Goal: Book appointment/travel/reservation

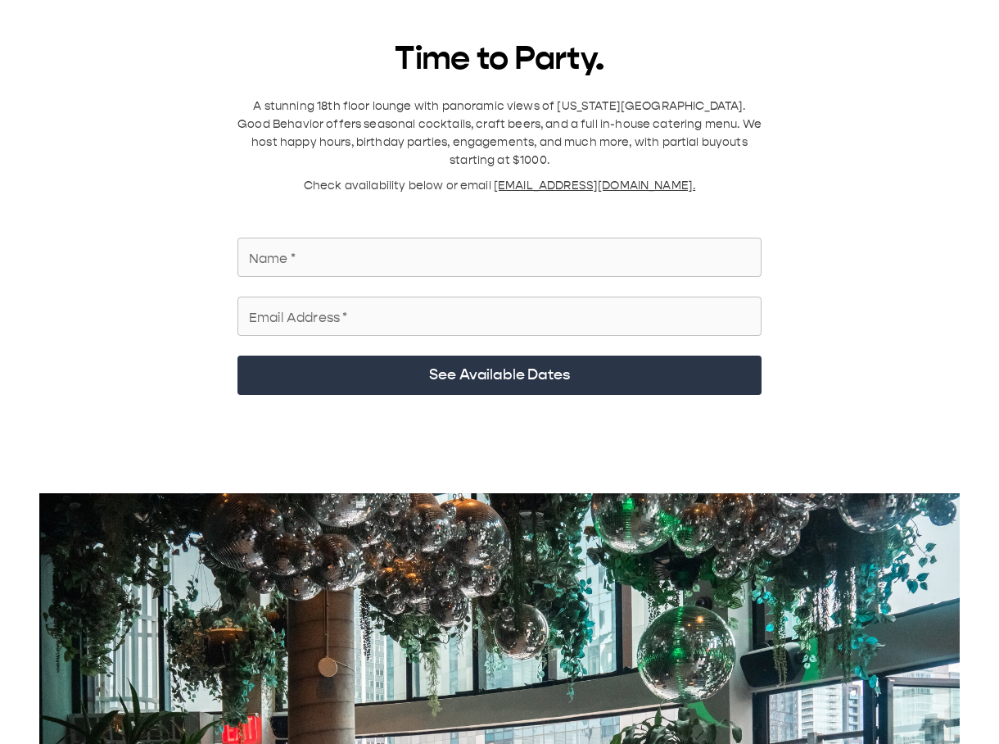
click at [406, 236] on input "Name   *" at bounding box center [500, 257] width 524 height 46
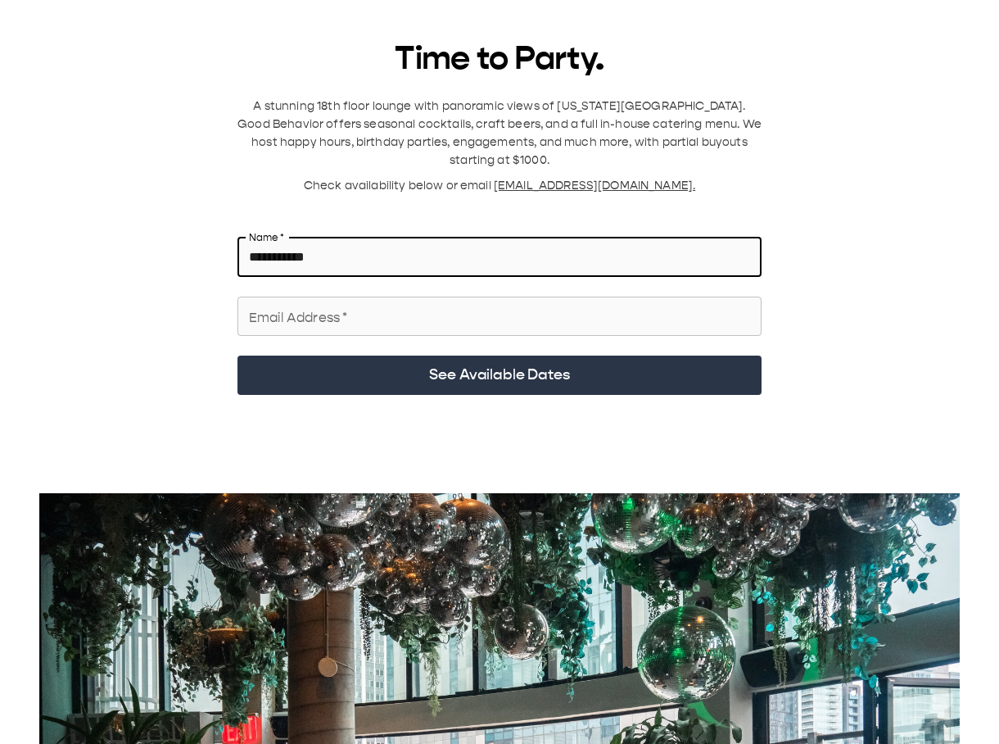
type input "**********"
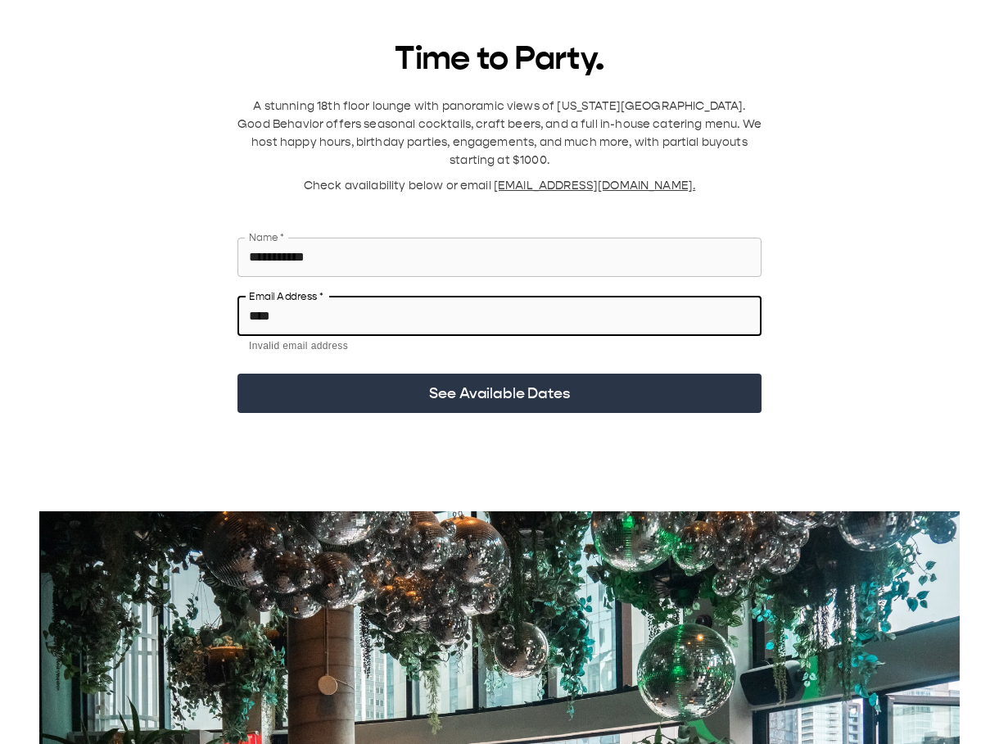
type input "**********"
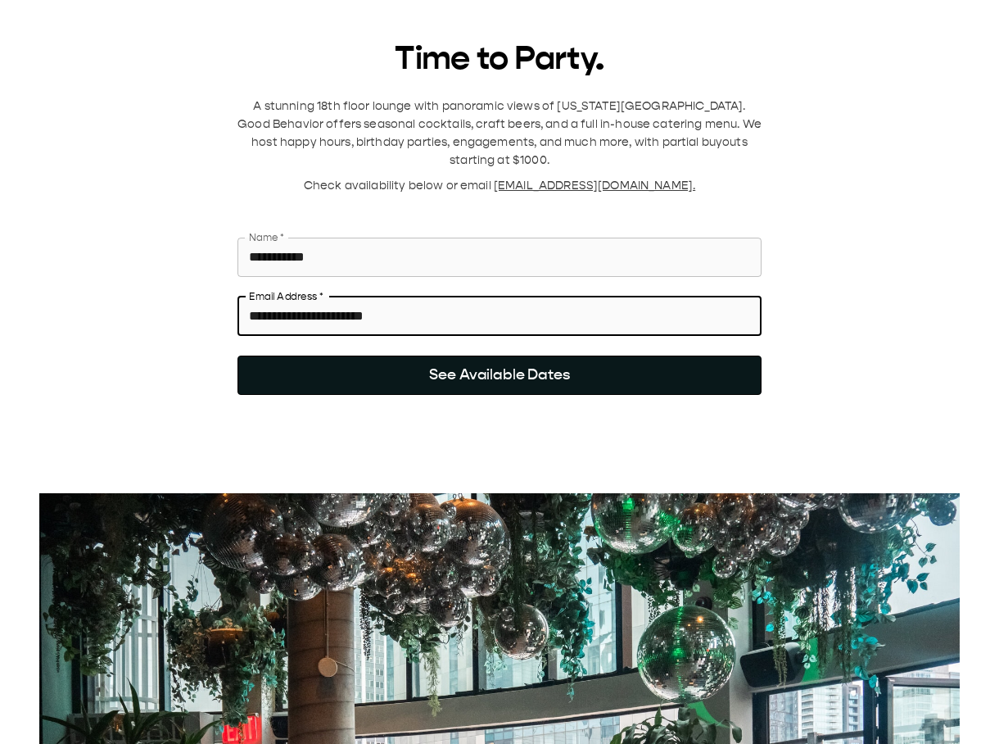
click at [453, 355] on button "See Available Dates" at bounding box center [500, 374] width 524 height 39
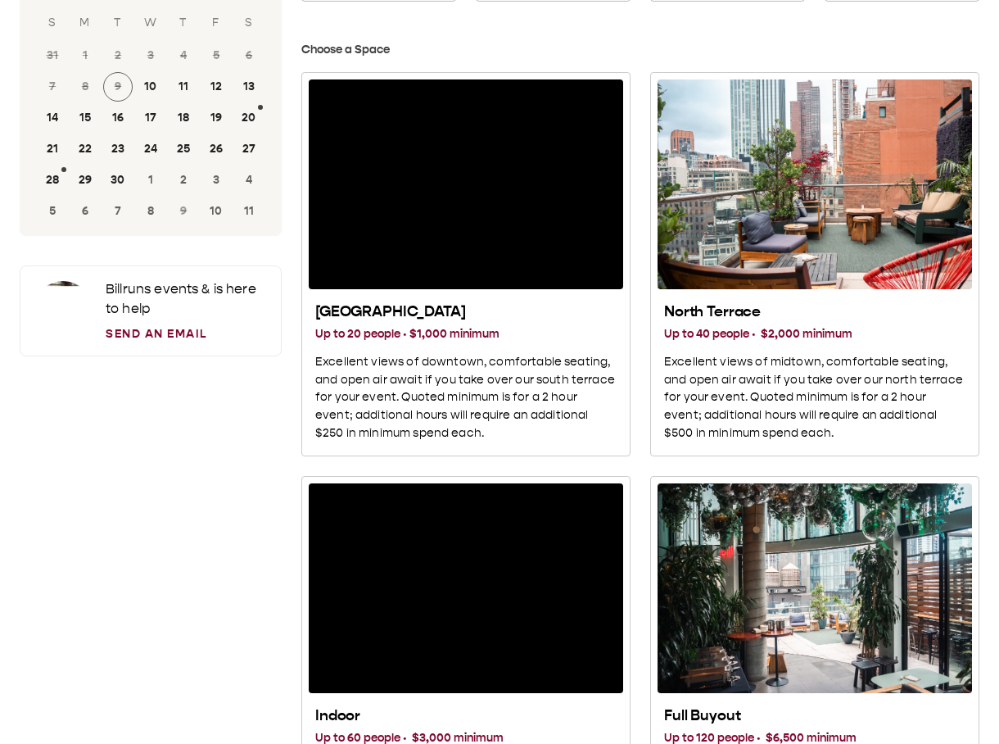
scroll to position [127, 0]
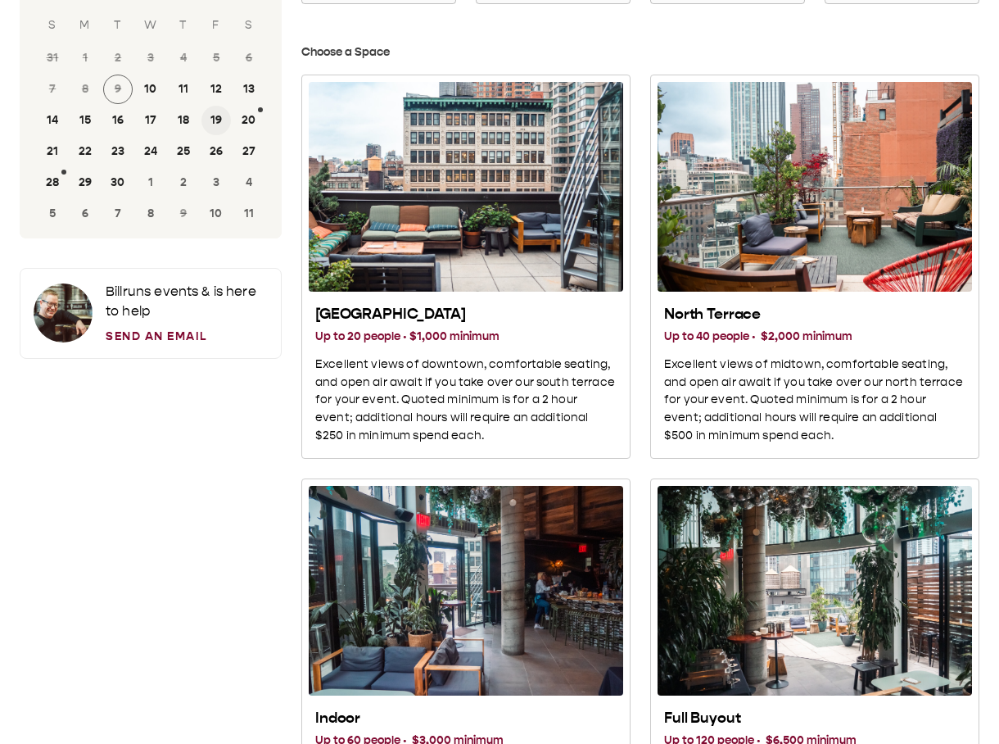
click at [215, 122] on button "19" at bounding box center [215, 120] width 29 height 29
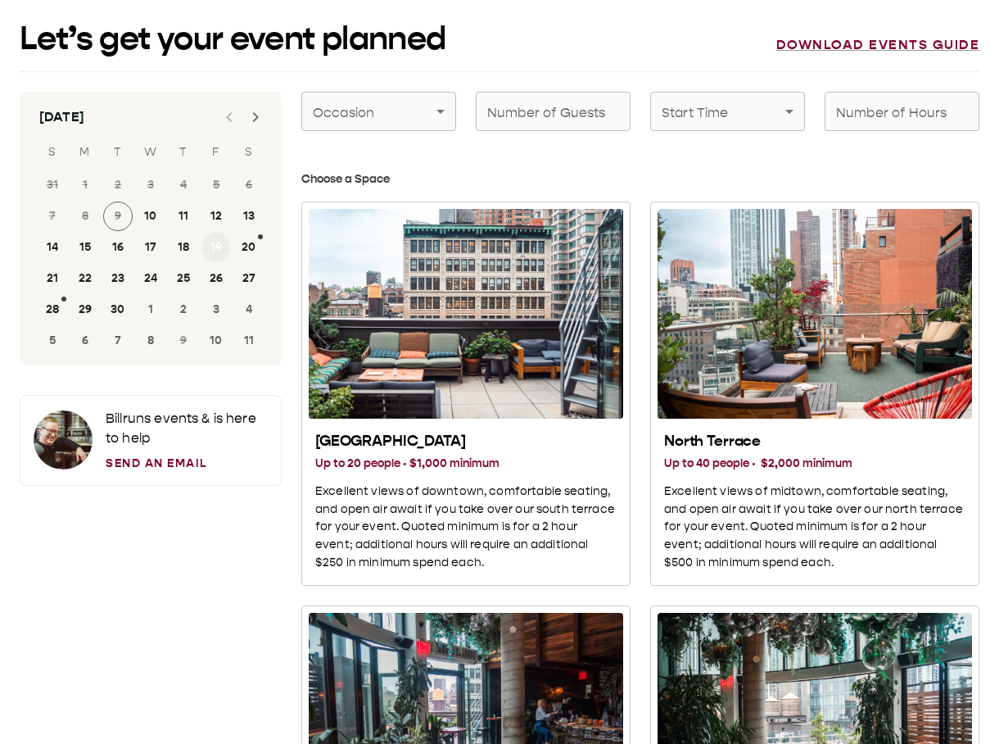
scroll to position [2, 0]
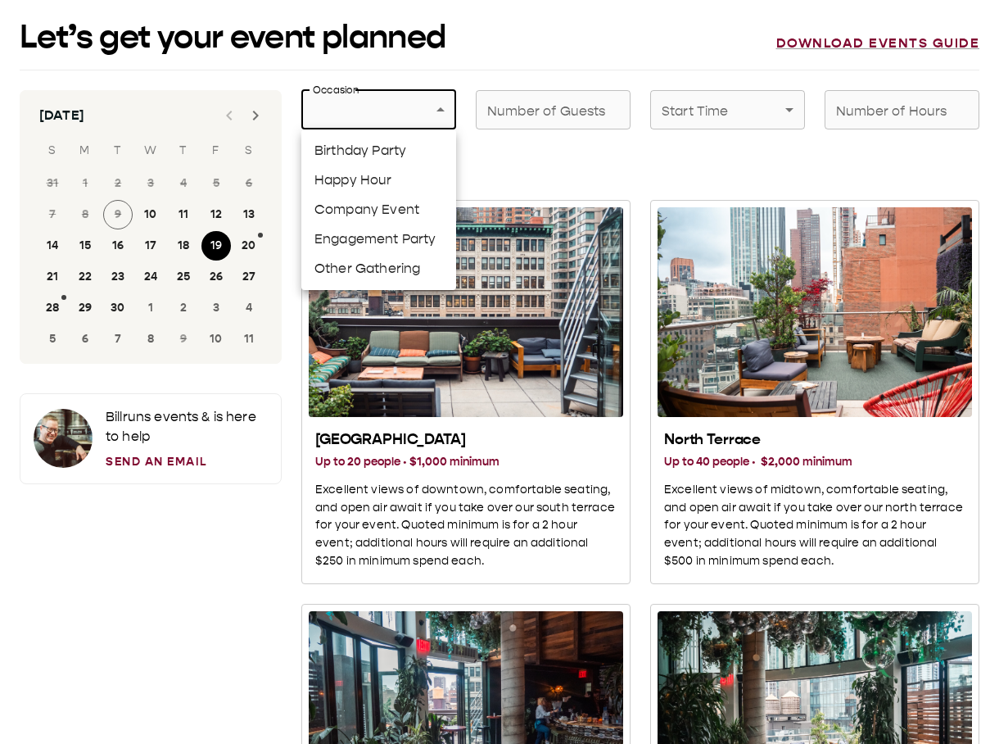
click at [381, 174] on li "Happy Hour" at bounding box center [378, 179] width 155 height 29
type input "**********"
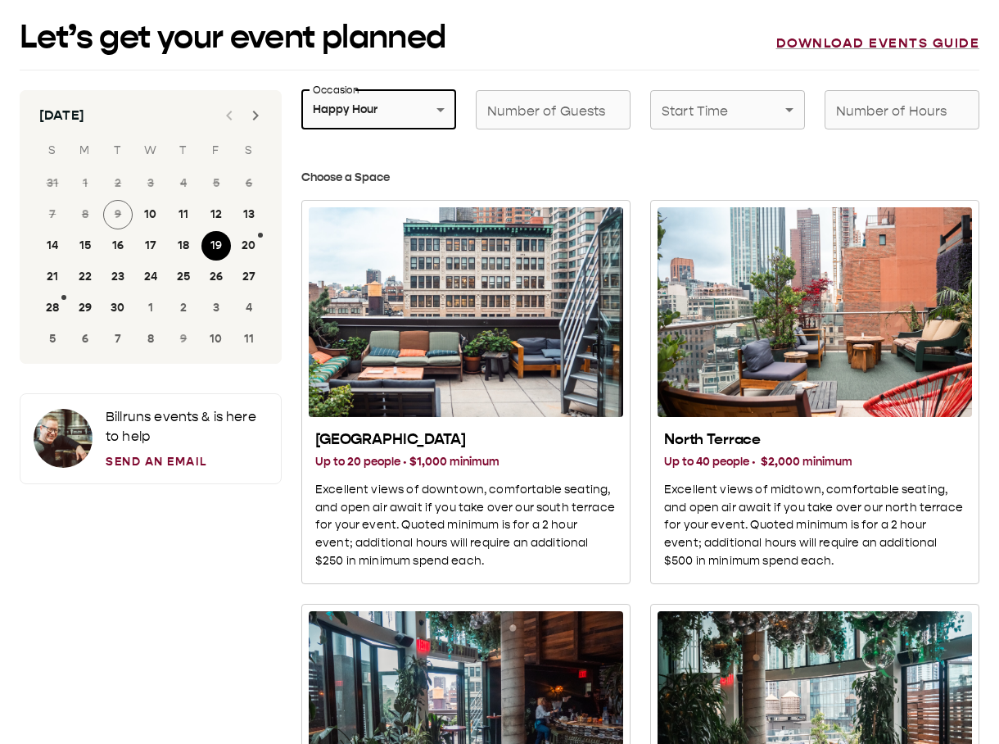
click at [586, 111] on div "Number of Guests Number of Guests" at bounding box center [553, 109] width 155 height 39
type input "**"
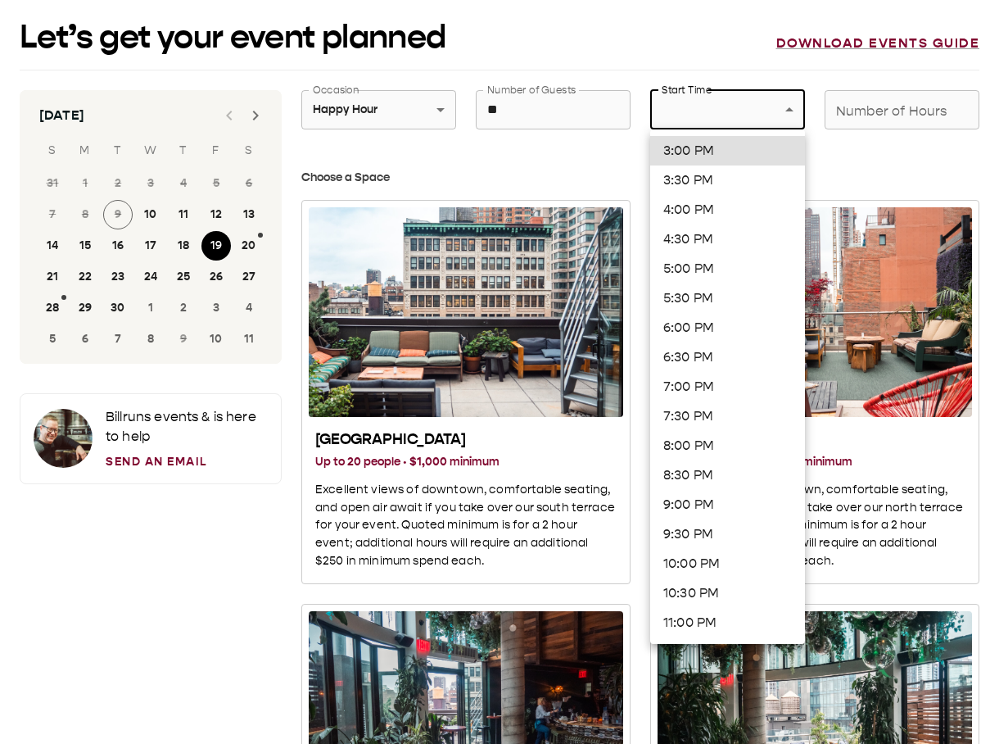
click at [695, 355] on li "6:30 PM" at bounding box center [727, 356] width 155 height 29
type input "*******"
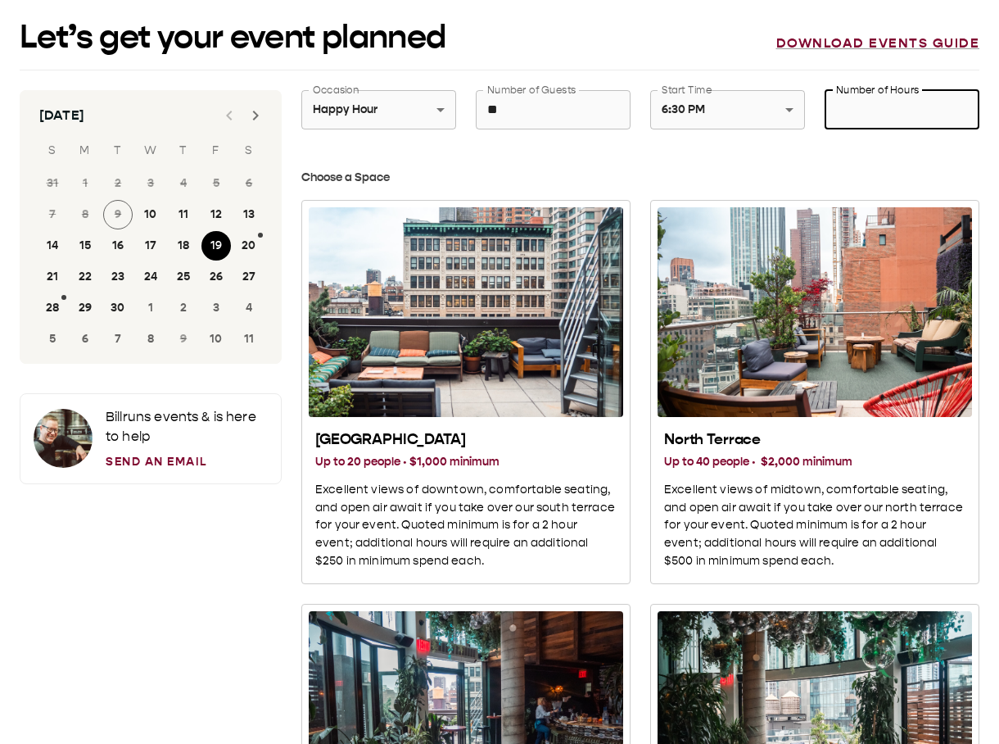
click at [869, 106] on div "Number of Hours Number of Hours" at bounding box center [902, 109] width 155 height 39
type input "*"
type button "subspace_01"
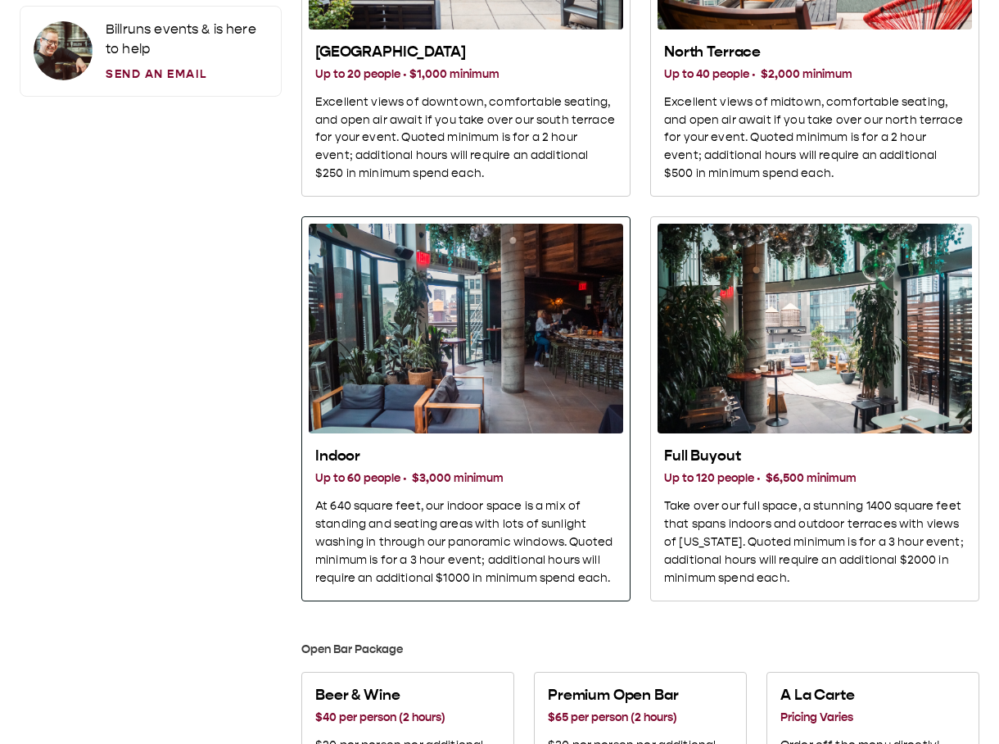
scroll to position [391, 0]
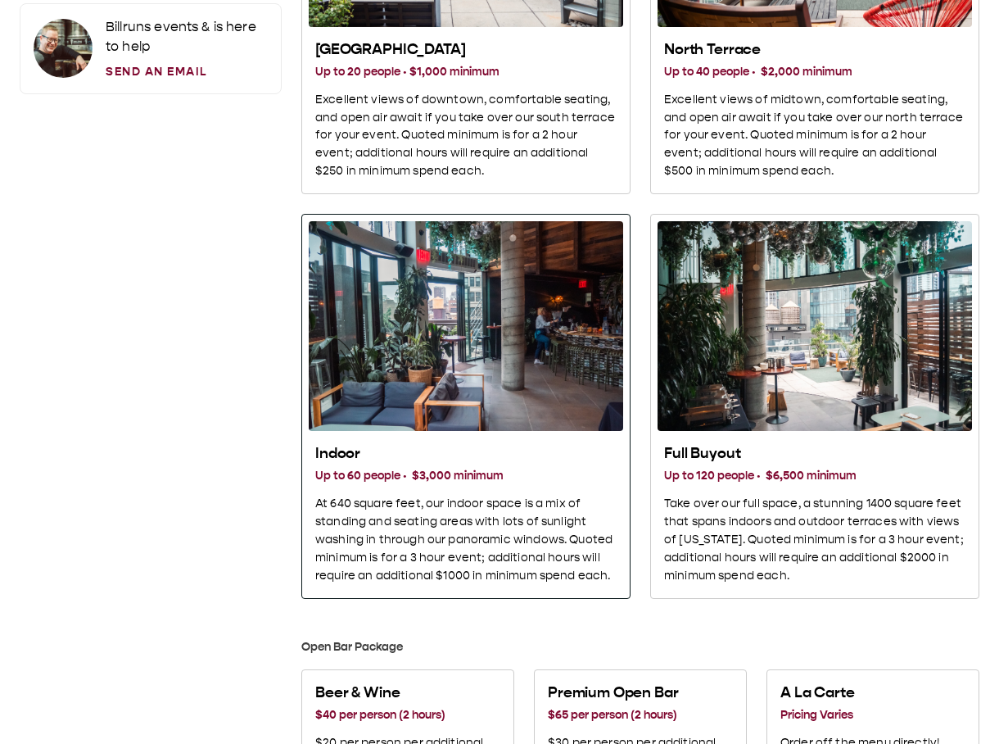
click at [436, 309] on div "Indoor" at bounding box center [466, 326] width 315 height 210
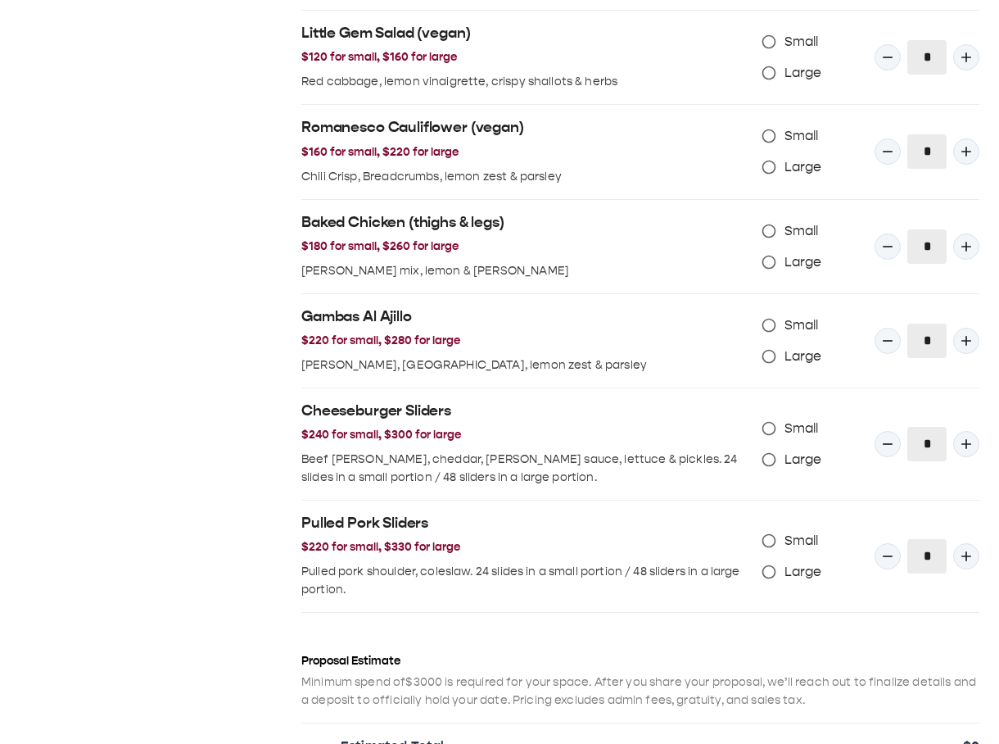
scroll to position [1605, 0]
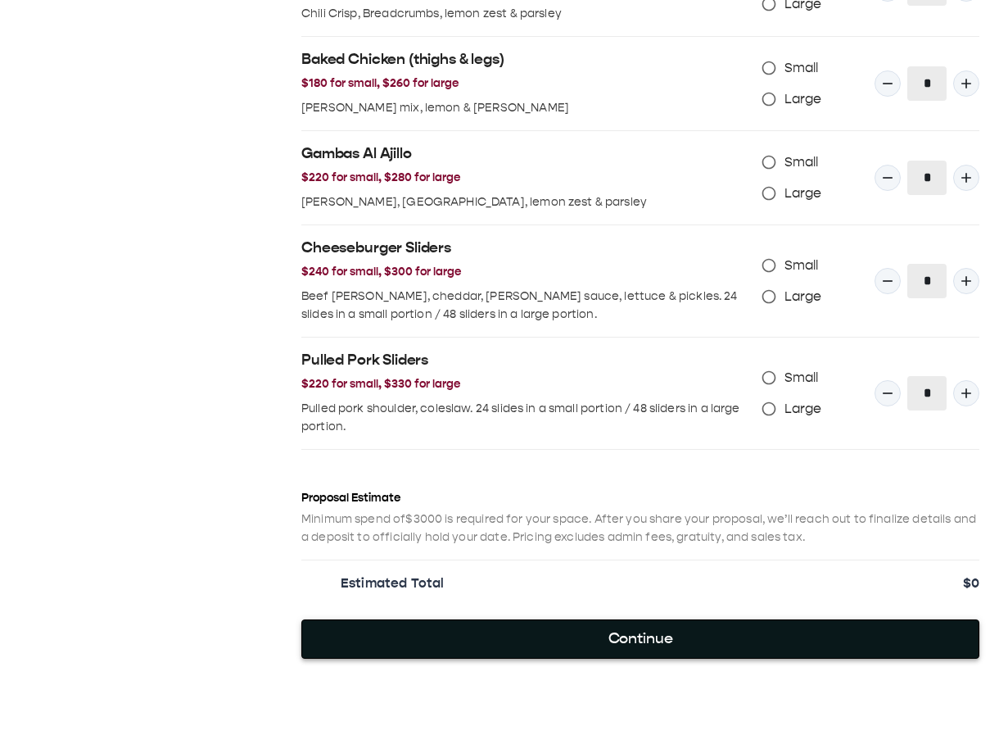
click at [614, 629] on button "Continue" at bounding box center [640, 638] width 678 height 39
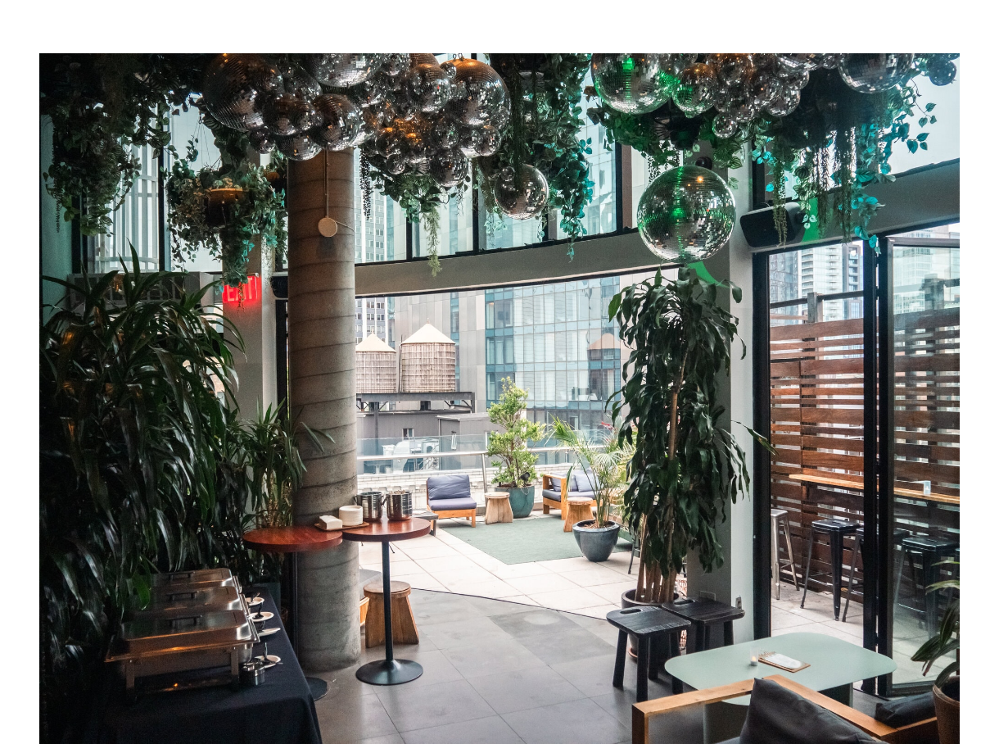
scroll to position [0, 0]
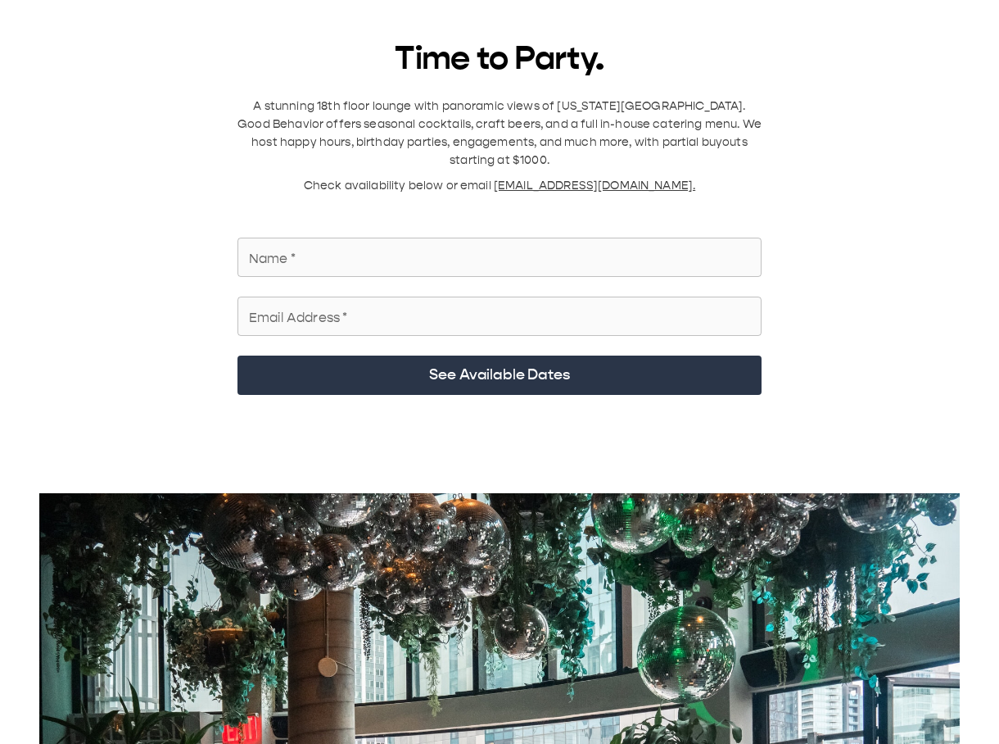
click at [449, 122] on input "Name   *" at bounding box center [500, 257] width 524 height 46
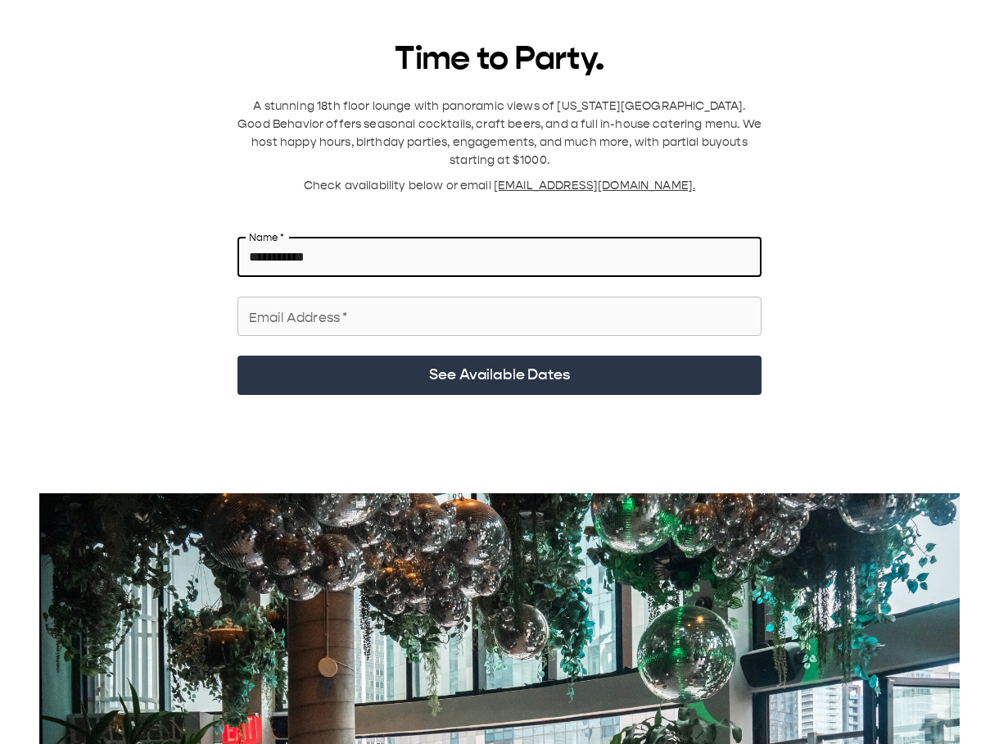
type input "**********"
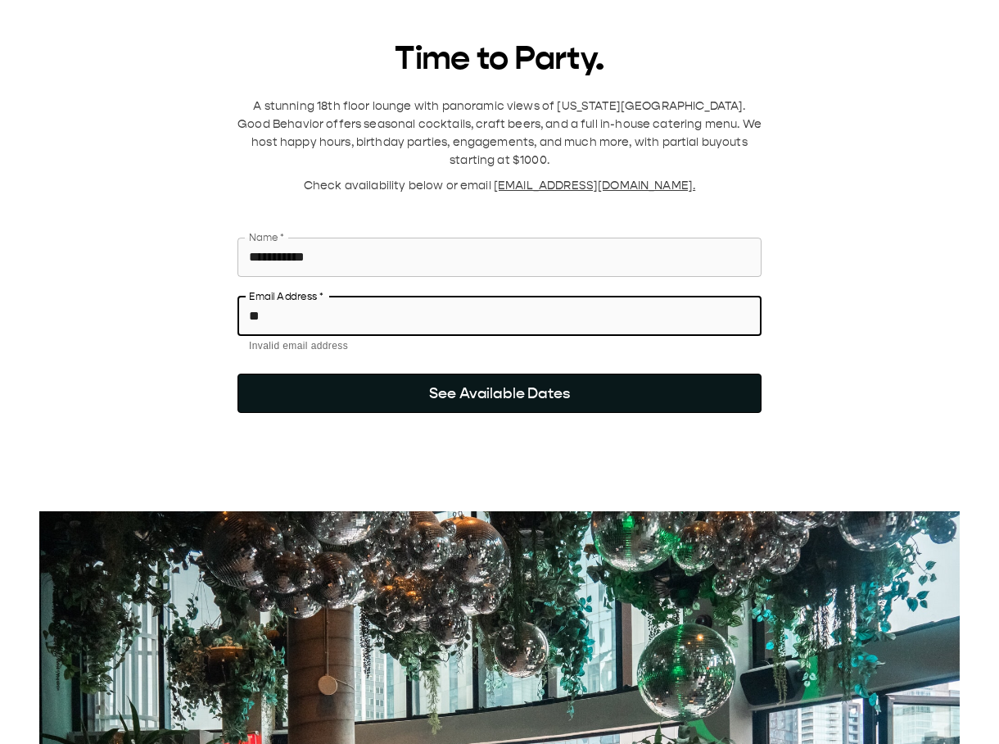
type input "*"
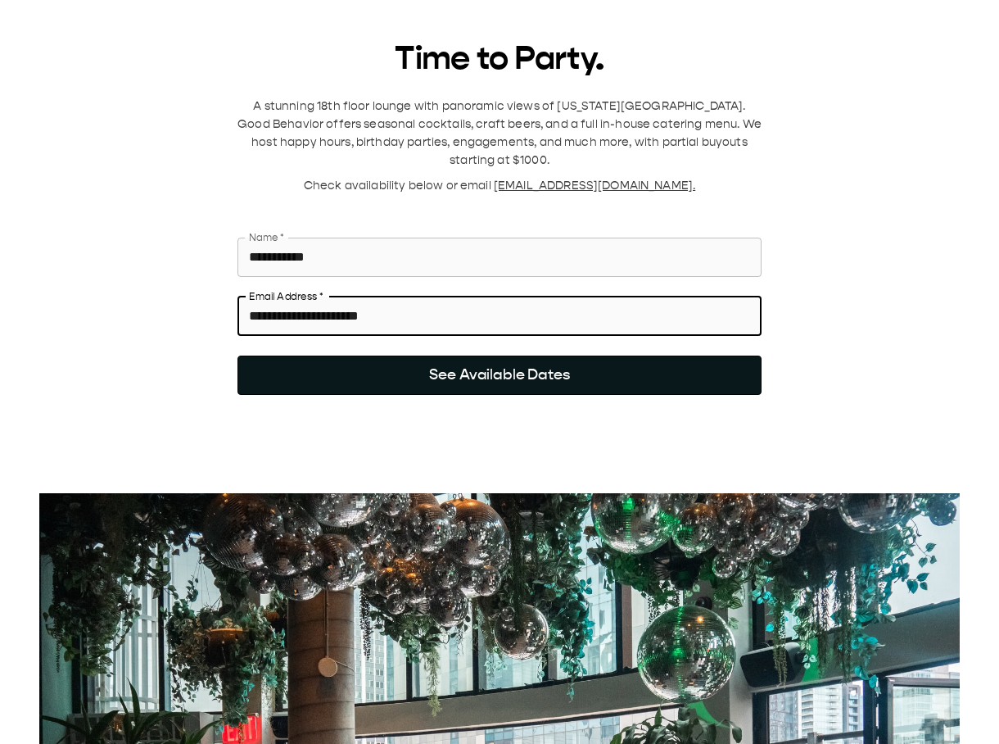
type input "**********"
click at [571, 122] on button "See Available Dates" at bounding box center [500, 374] width 524 height 39
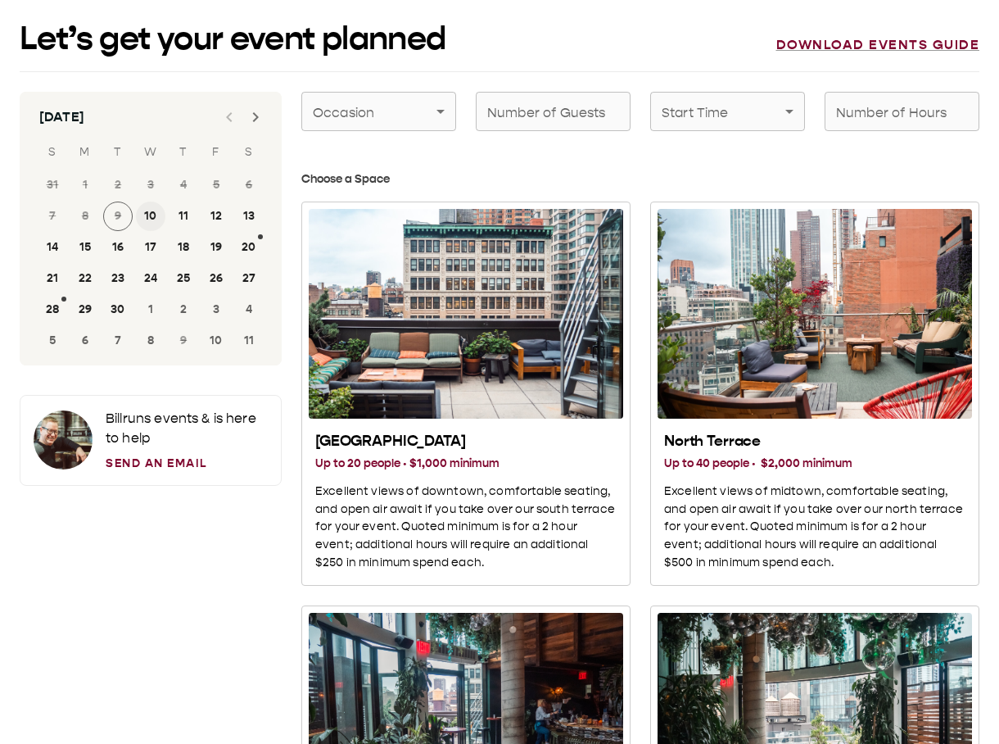
click at [150, 122] on button "10" at bounding box center [150, 215] width 29 height 29
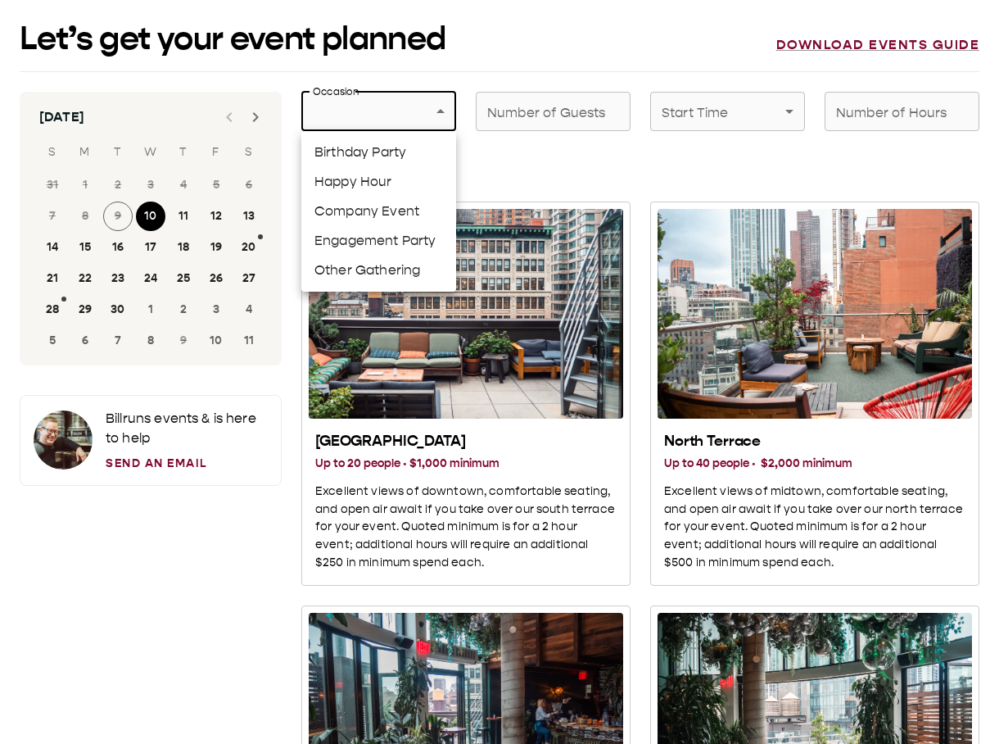
click at [376, 122] on li "Other Gathering" at bounding box center [378, 270] width 155 height 29
type input "**********"
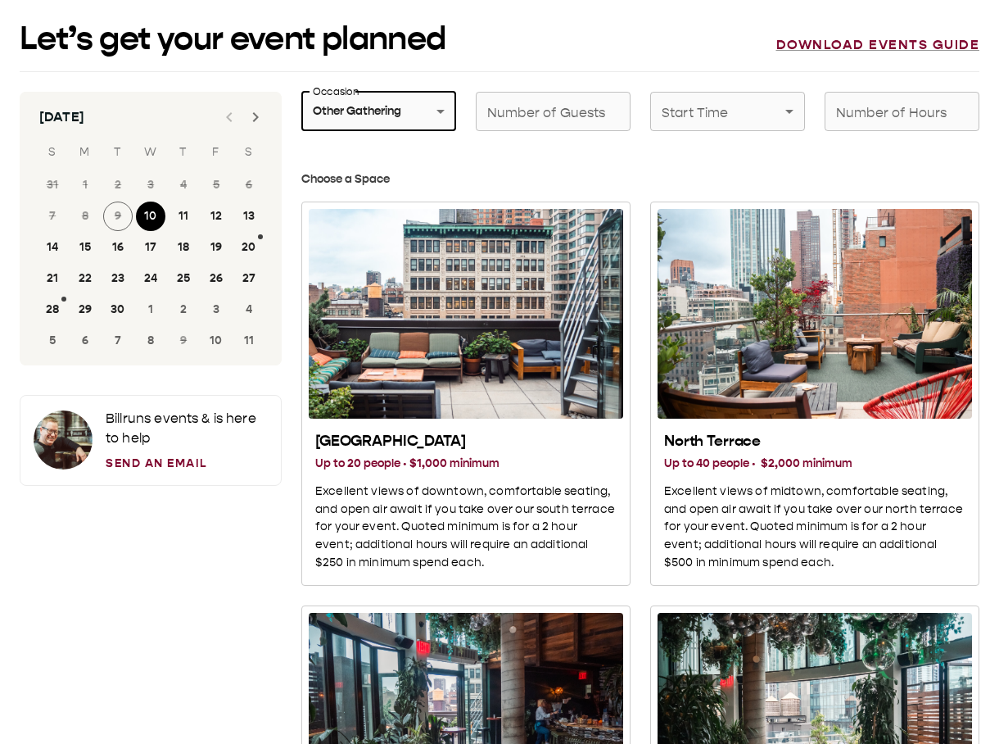
click at [559, 119] on div "Number of Guests Number of Guests" at bounding box center [553, 111] width 155 height 39
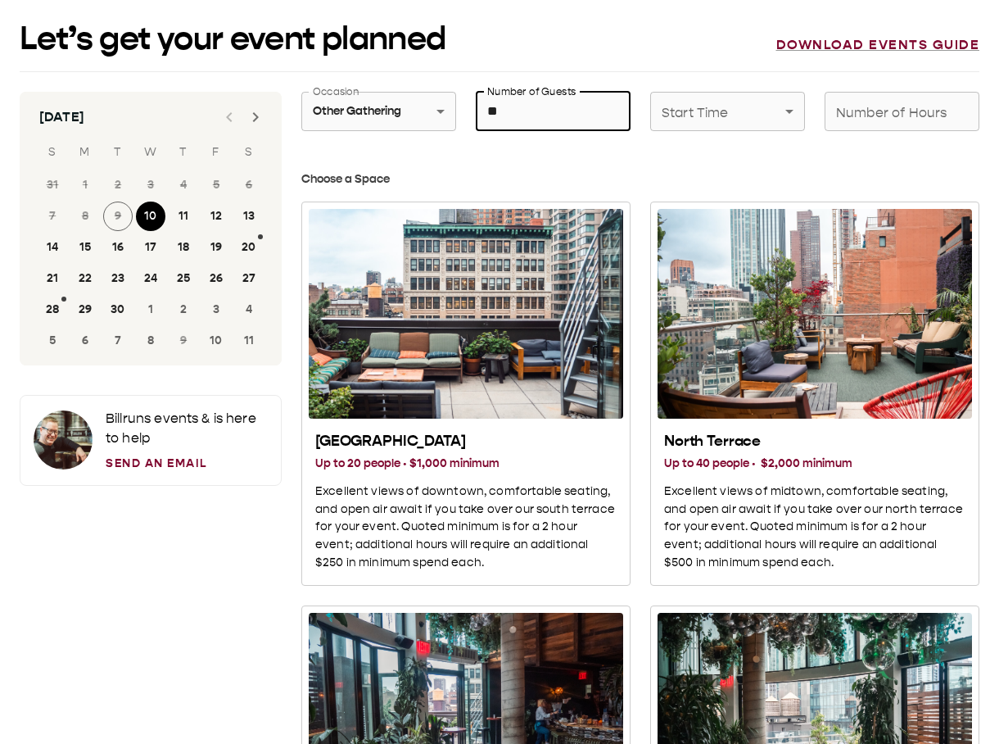
type input "**"
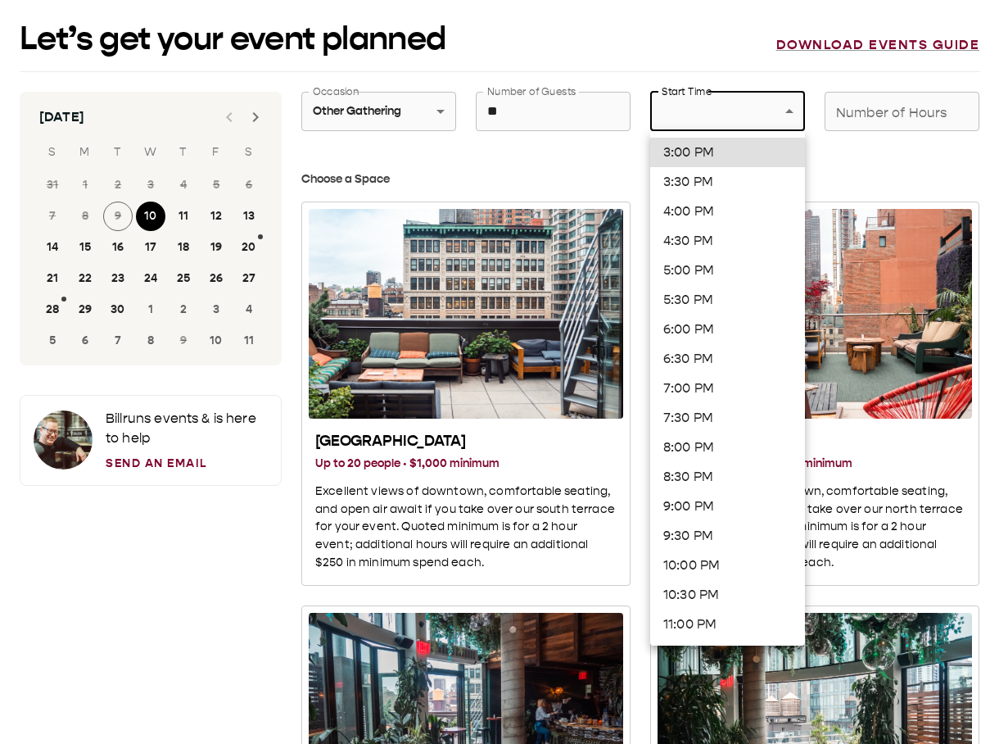
click at [695, 122] on li "6:00 PM" at bounding box center [727, 329] width 155 height 29
type input "*******"
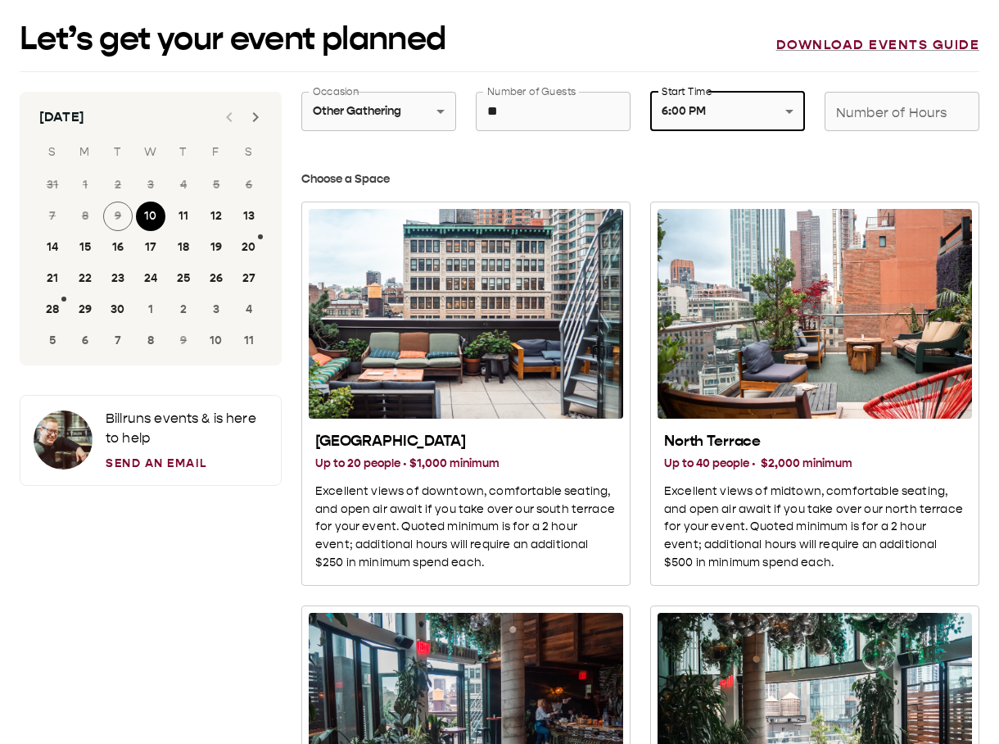
click at [894, 119] on div "Number of Hours Number of Hours" at bounding box center [902, 111] width 155 height 39
type input "*"
type button "subspace_01"
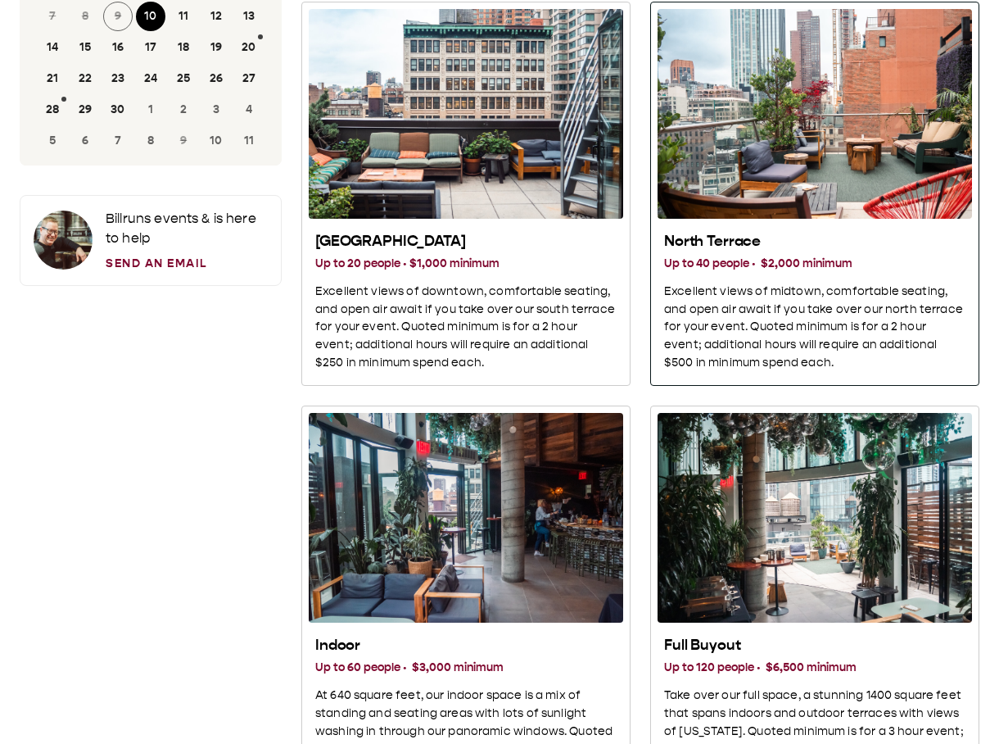
scroll to position [344, 0]
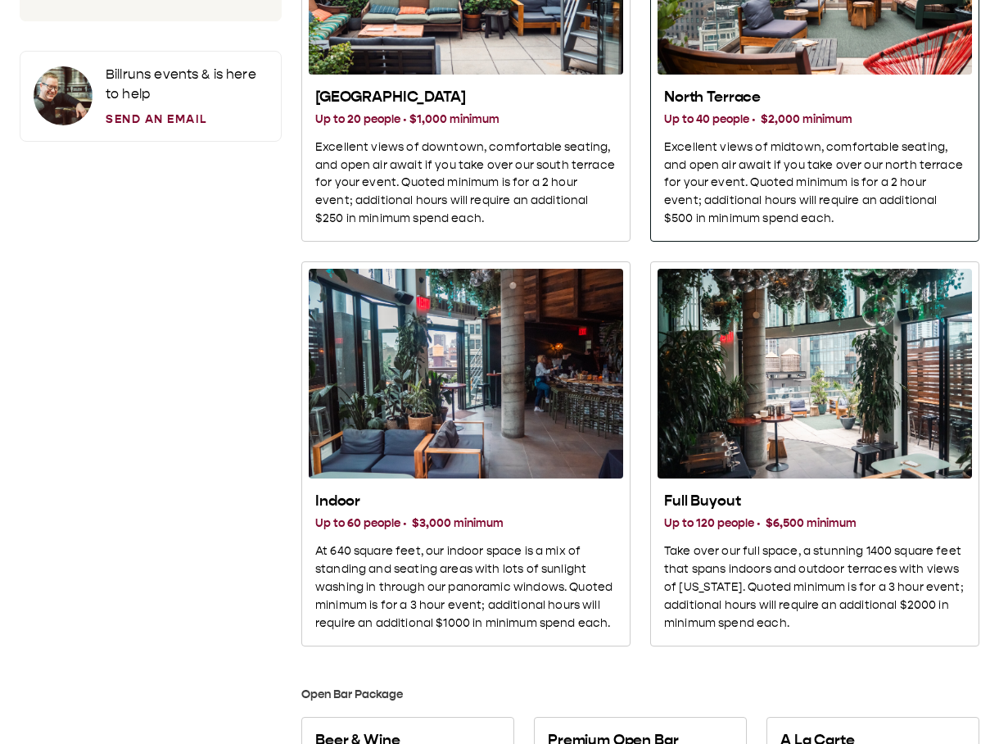
click at [775, 122] on p "Excellent views of midtown, comfortable seating, and open air await if you take…" at bounding box center [814, 183] width 301 height 90
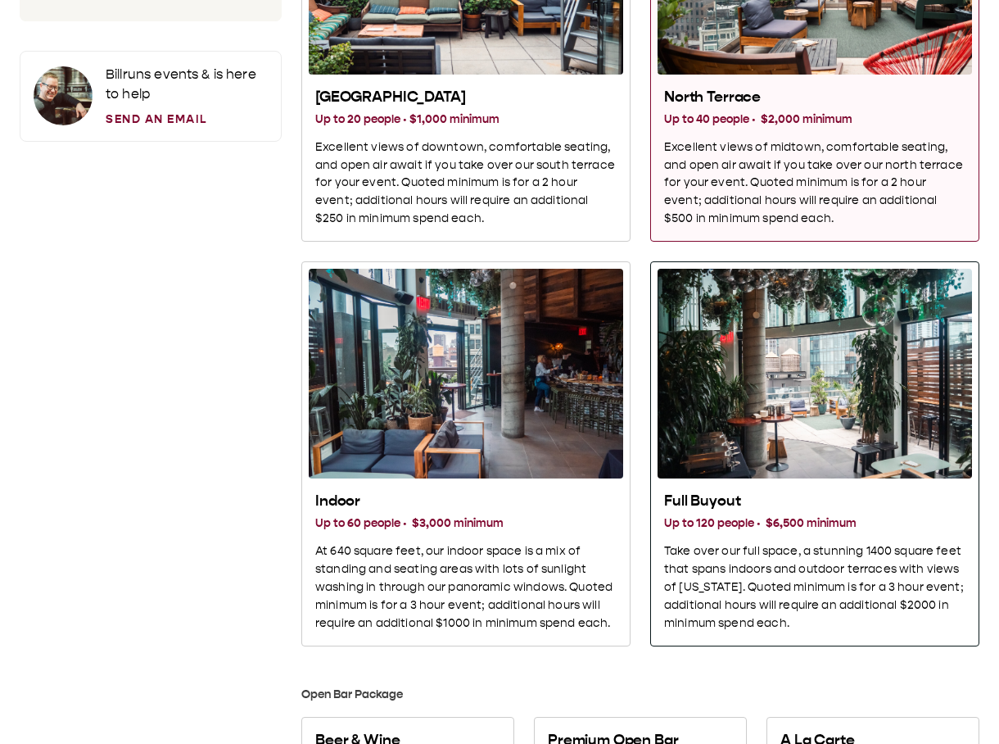
click at [776, 122] on div "Full Buyout" at bounding box center [815, 374] width 315 height 210
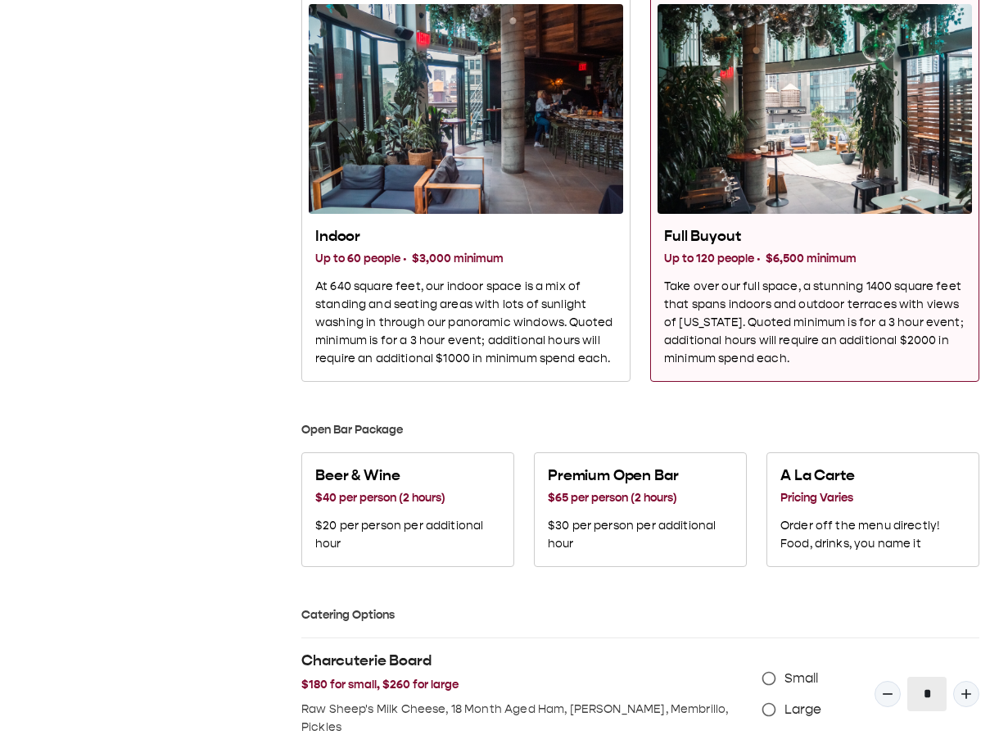
scroll to position [613, 0]
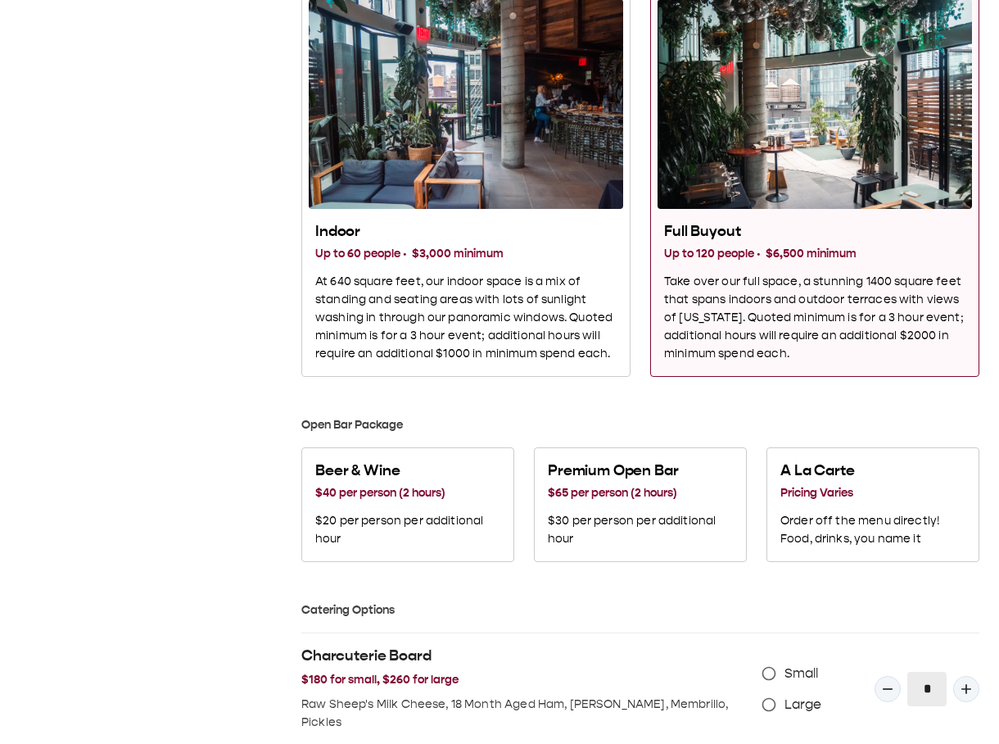
click at [737, 122] on div "Full Buyout" at bounding box center [815, 104] width 315 height 210
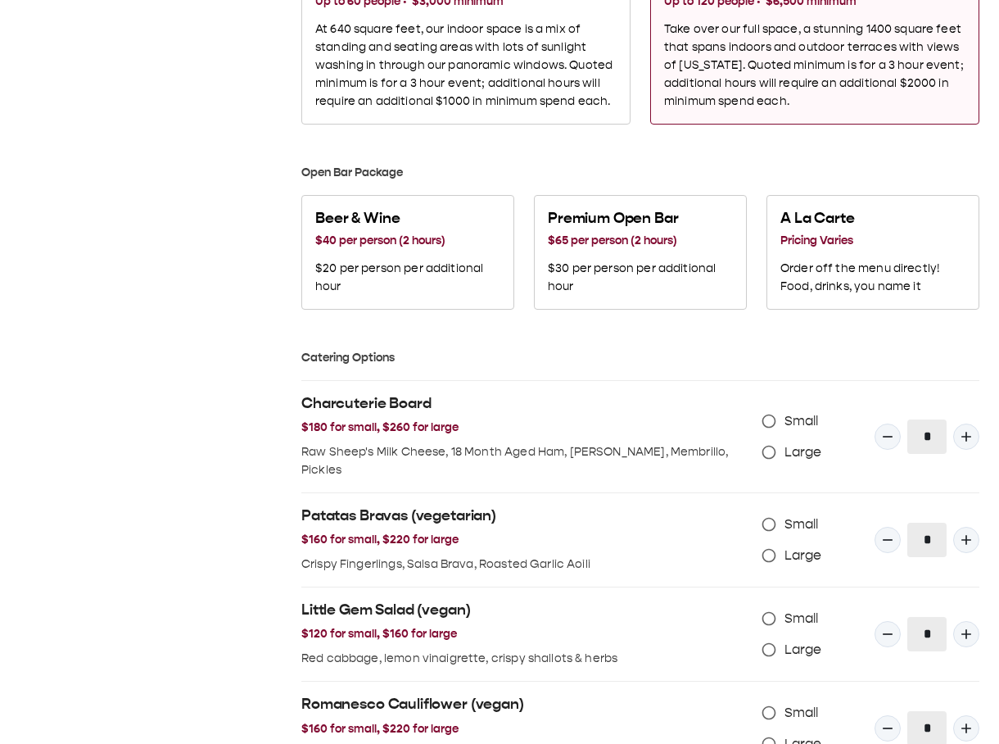
scroll to position [985, 0]
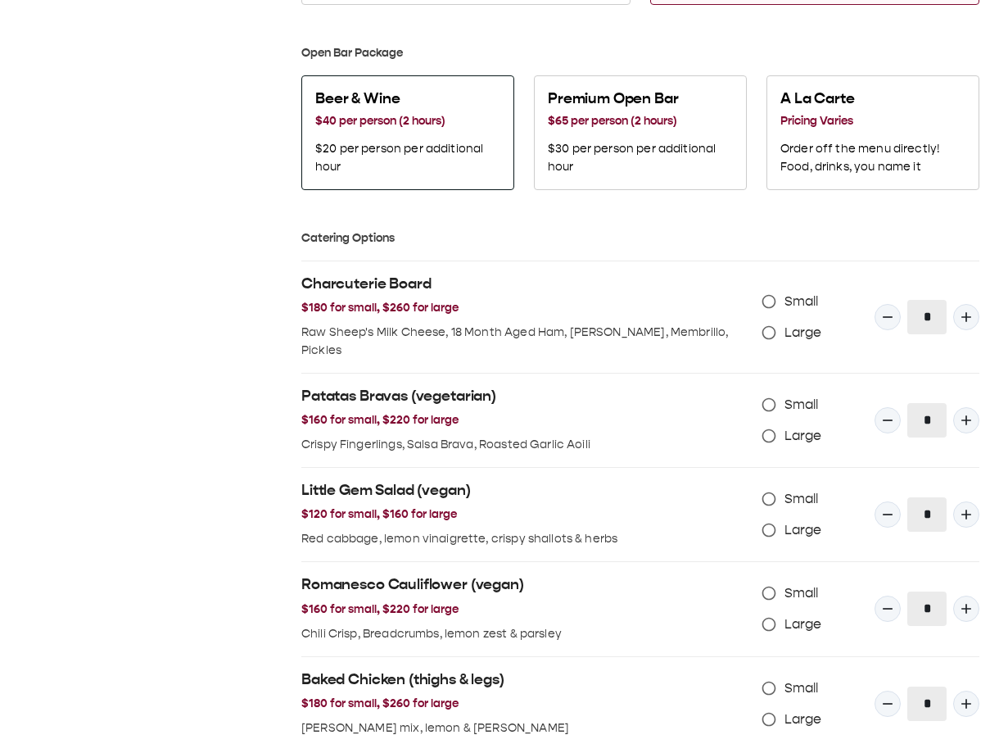
click at [465, 122] on p "$20 per person per additional hour" at bounding box center [407, 158] width 185 height 36
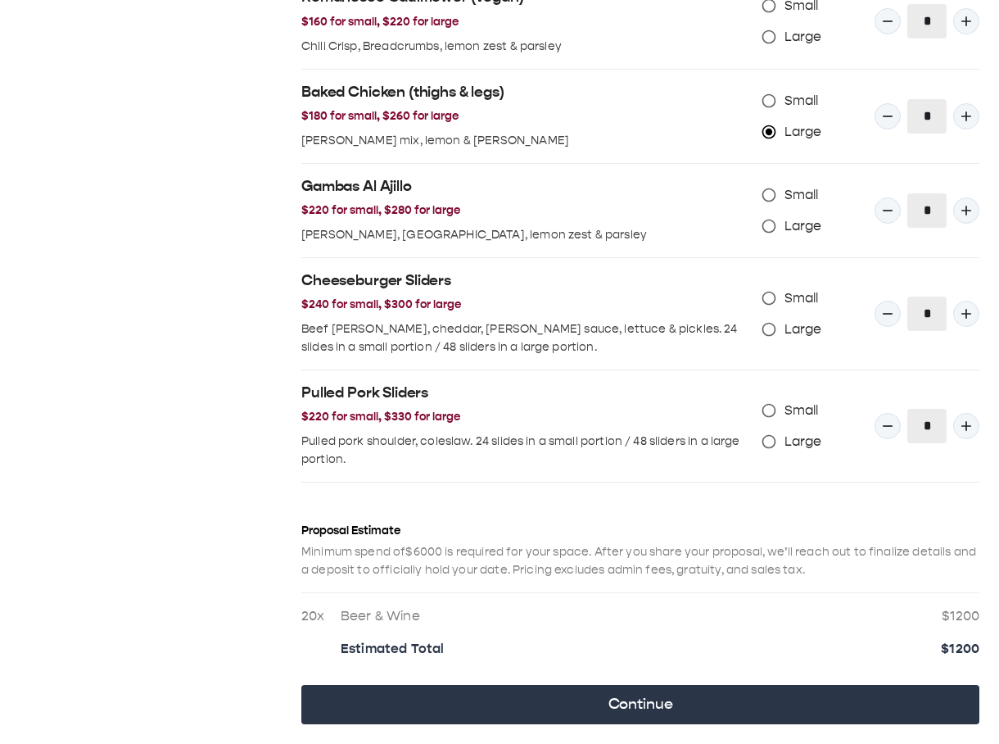
scroll to position [1638, 0]
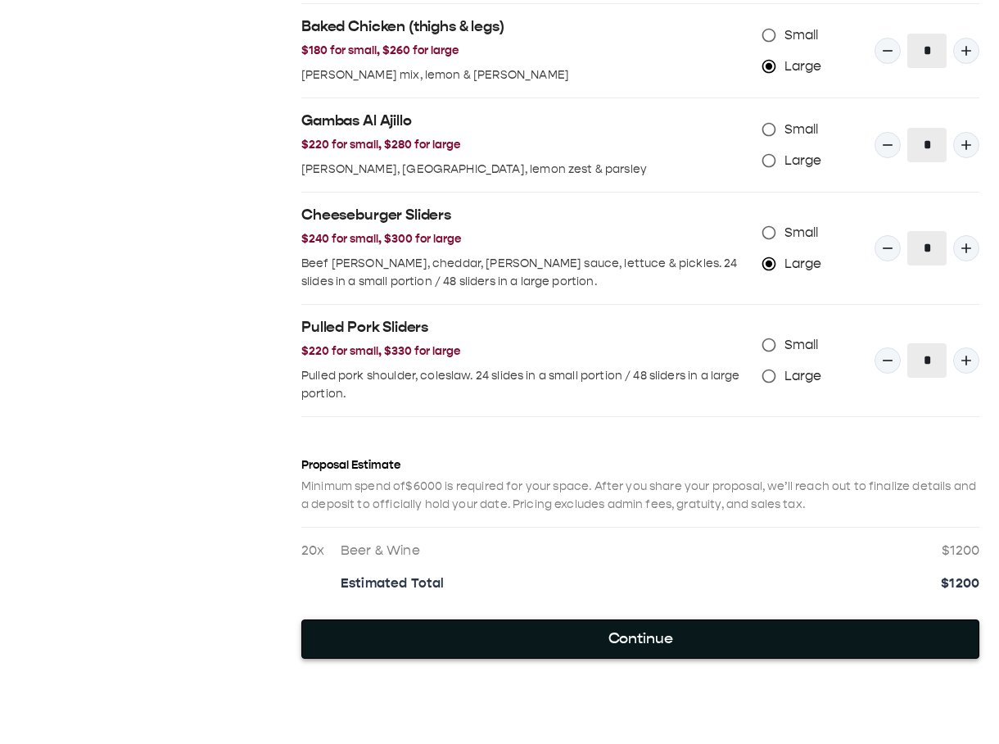
click at [667, 122] on button "Continue" at bounding box center [640, 638] width 678 height 39
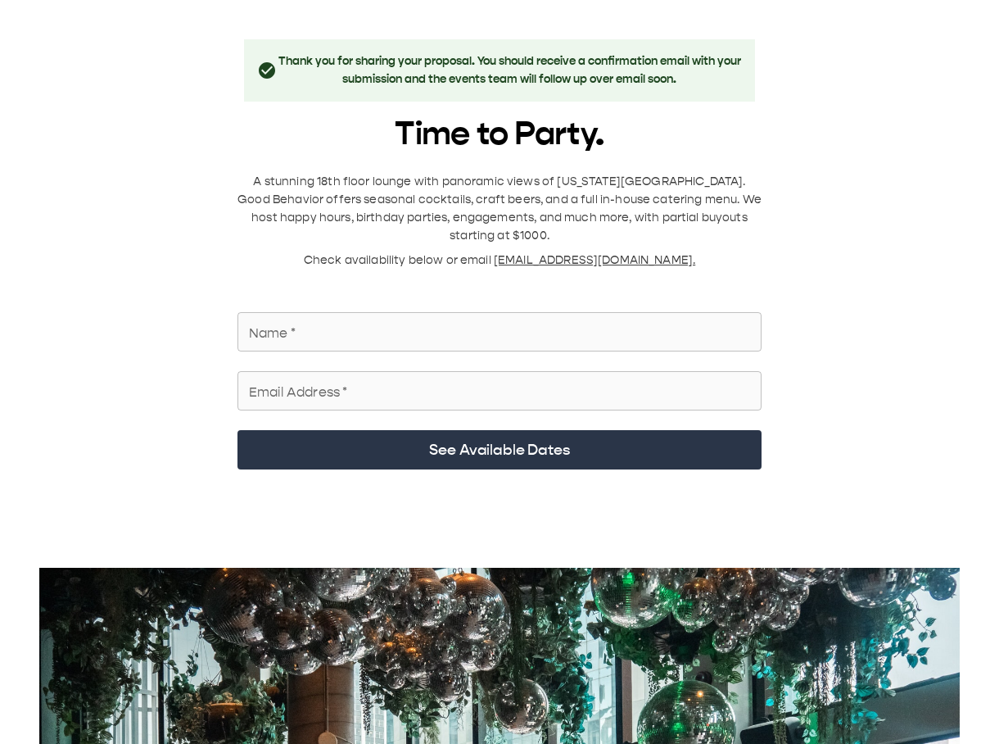
click at [891, 122] on div "Thank you for sharing your proposal. You should receive a confirmation email wi…" at bounding box center [500, 648] width 960 height 1219
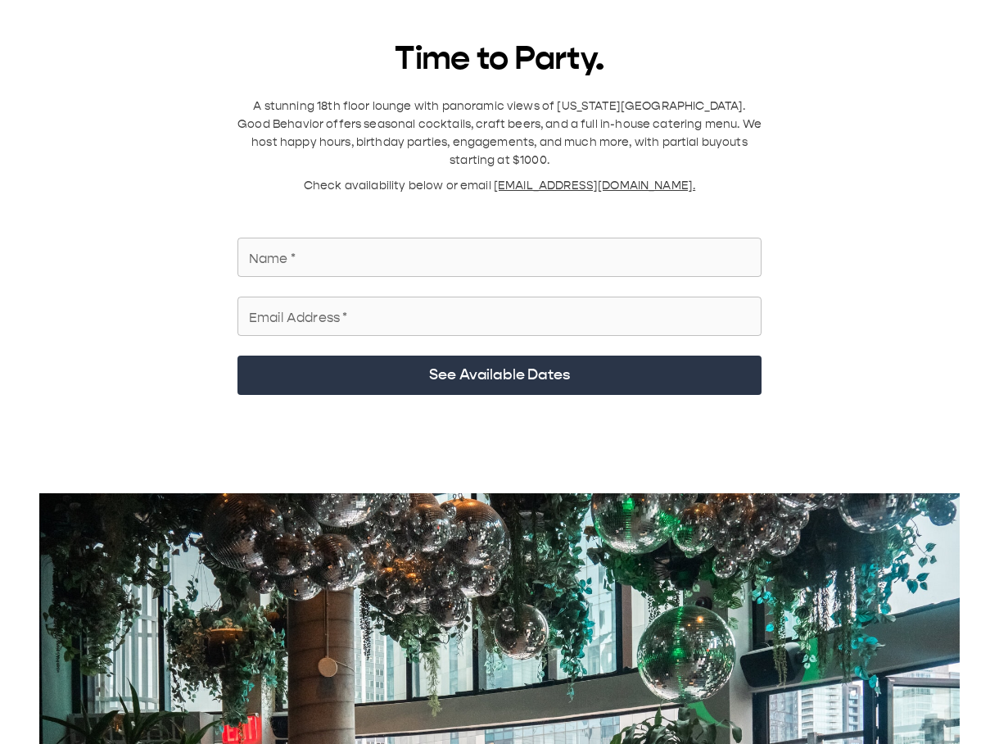
click at [403, 122] on input "Name   *" at bounding box center [500, 257] width 524 height 46
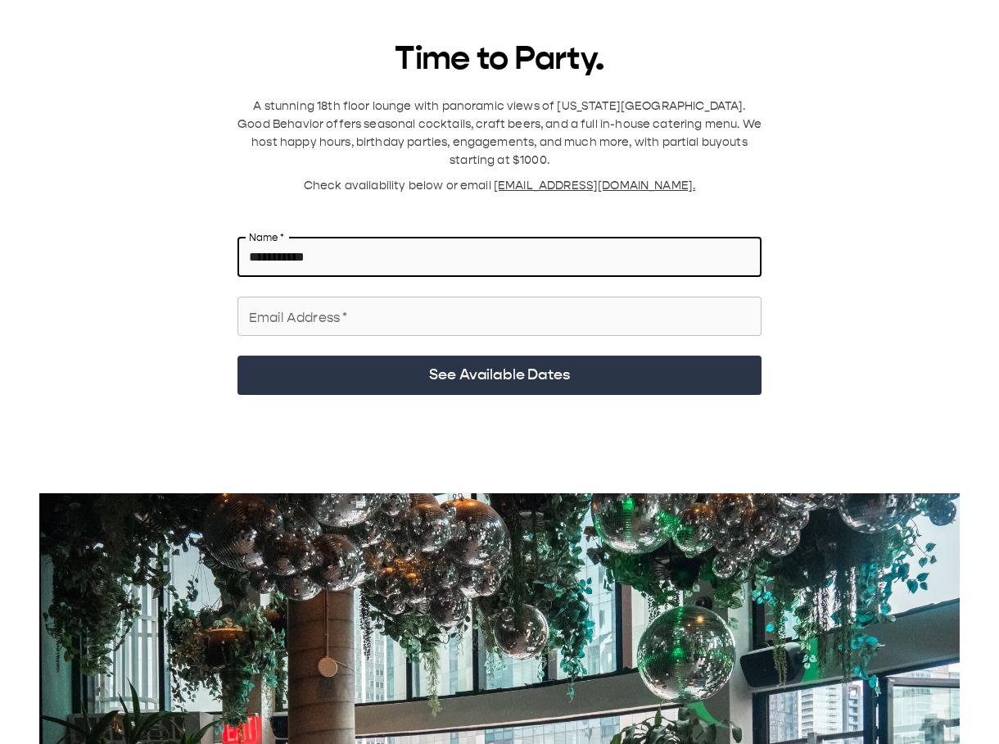
type input "**********"
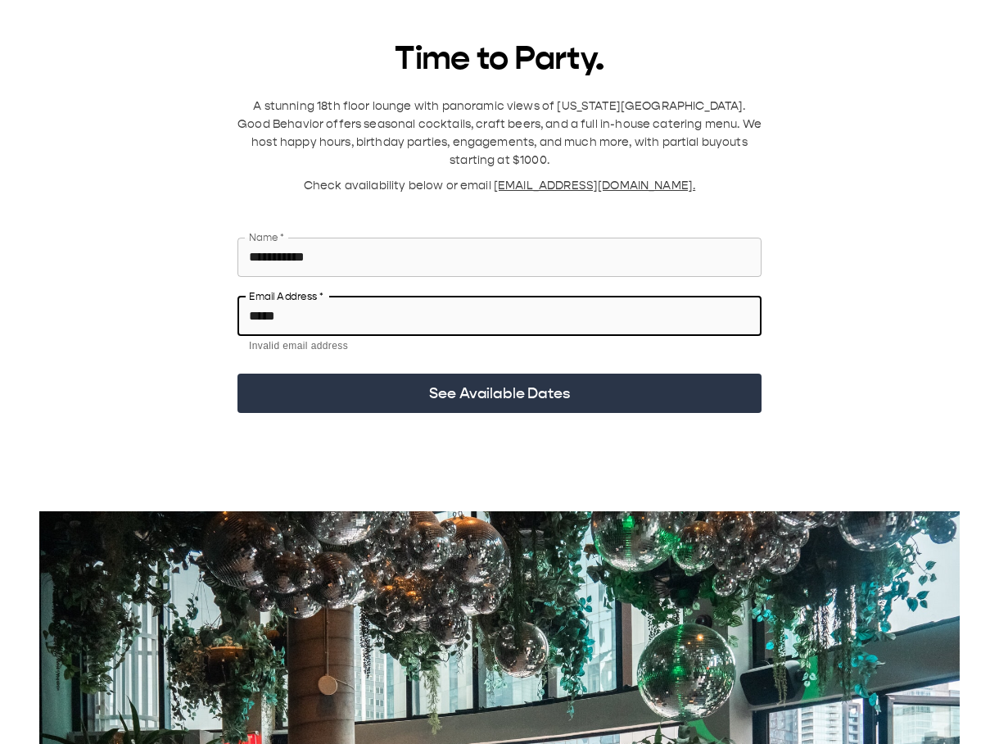
type input "**********"
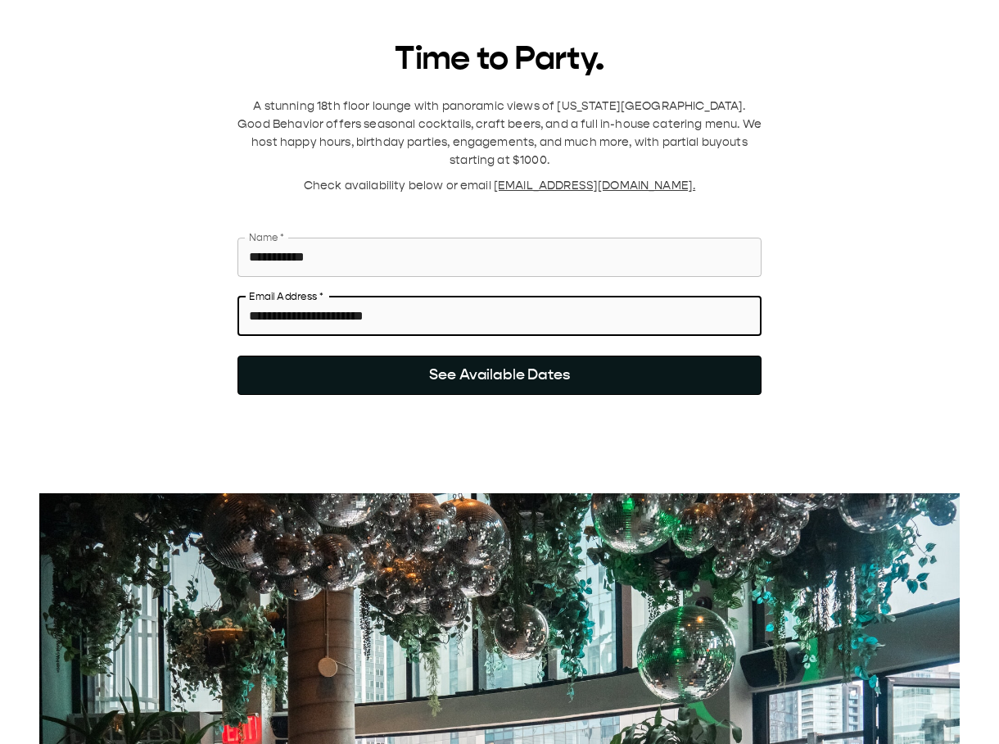
click at [464, 122] on button "See Available Dates" at bounding box center [500, 374] width 524 height 39
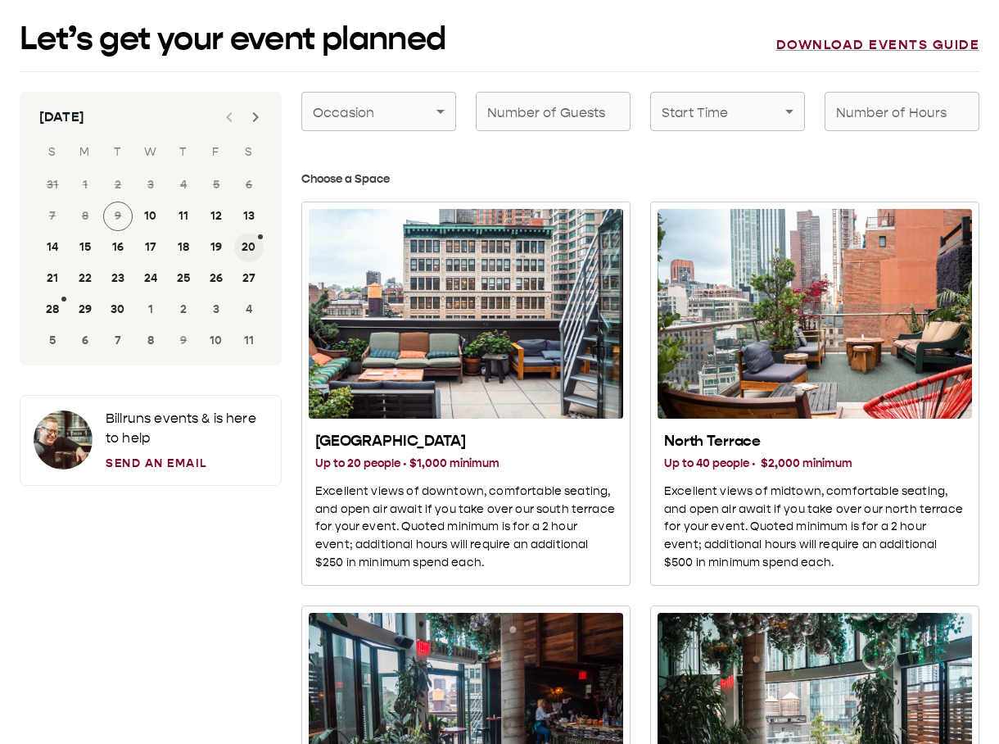
click at [245, 122] on button "20" at bounding box center [248, 247] width 29 height 29
click at [251, 122] on button "27" at bounding box center [248, 278] width 29 height 29
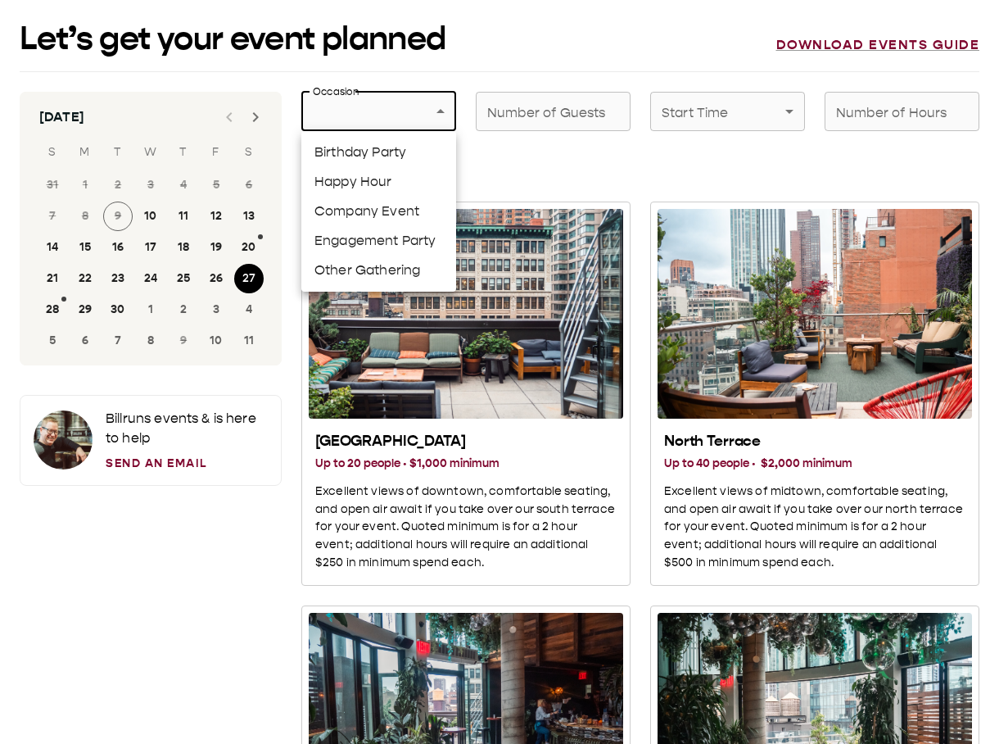
click at [372, 122] on li "Birthday Party" at bounding box center [378, 152] width 155 height 29
type input "**********"
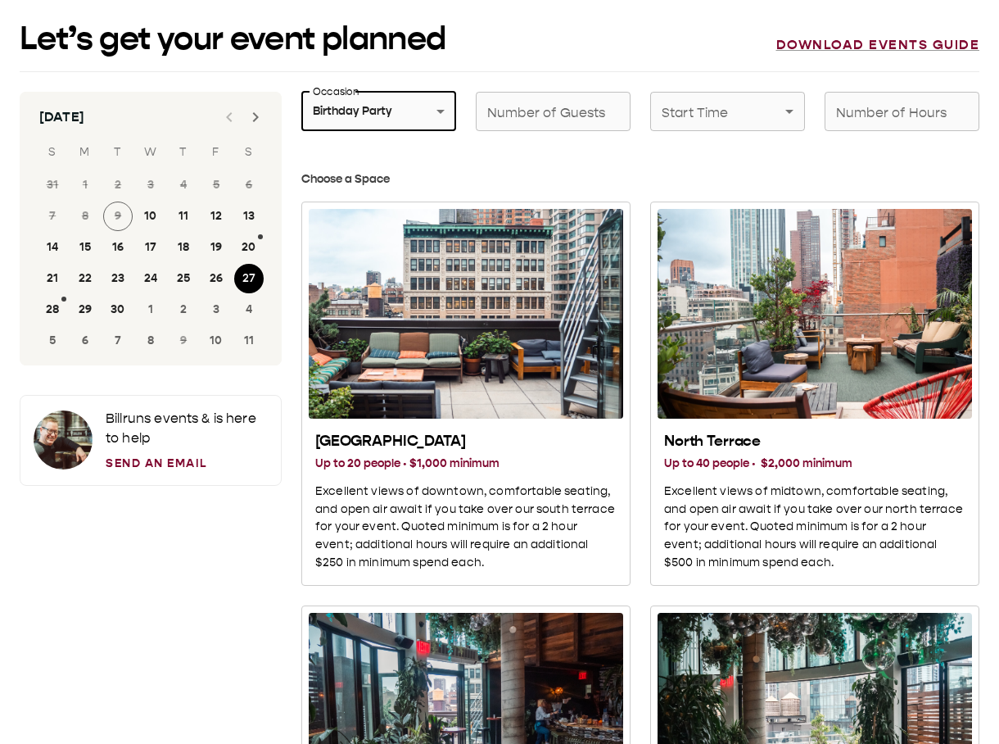
click at [546, 106] on div "Number of Guests Number of Guests" at bounding box center [553, 111] width 155 height 39
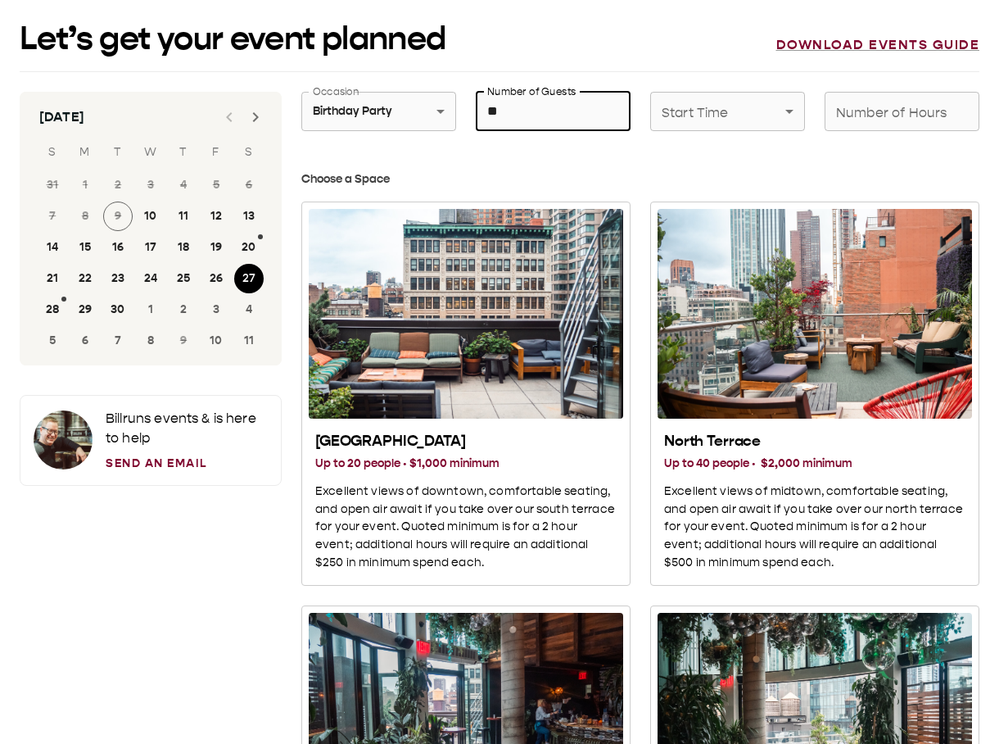
type input "**"
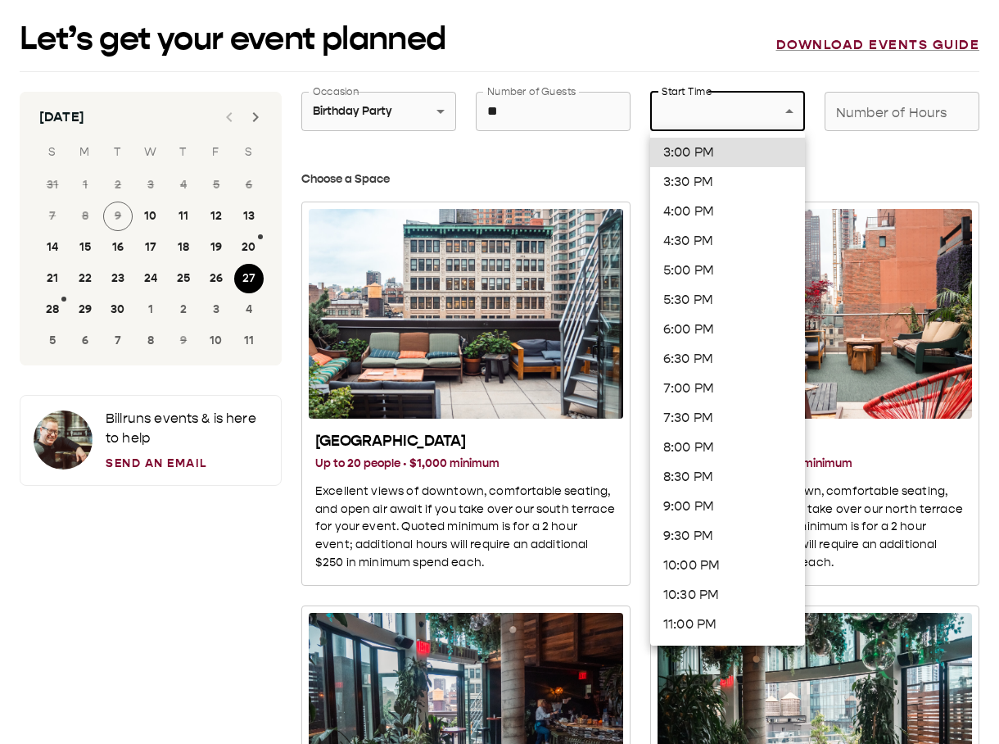
click at [716, 122] on li "6:00 PM" at bounding box center [727, 329] width 155 height 29
type input "*******"
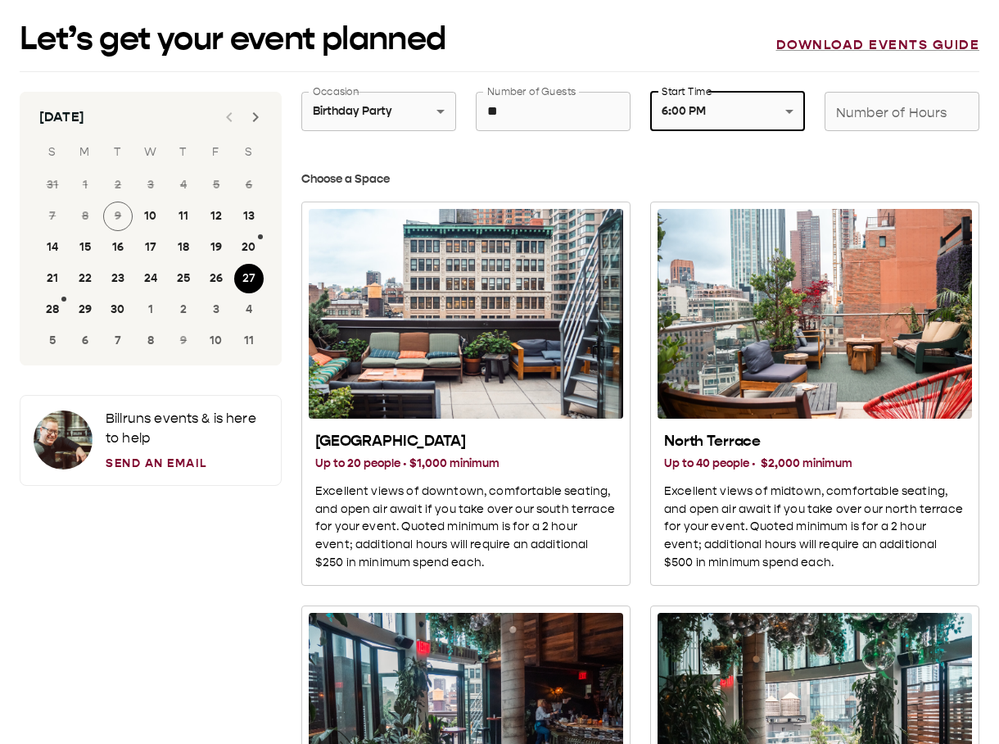
click at [868, 118] on div "Number of Hours Number of Hours" at bounding box center [902, 111] width 155 height 39
type input "*"
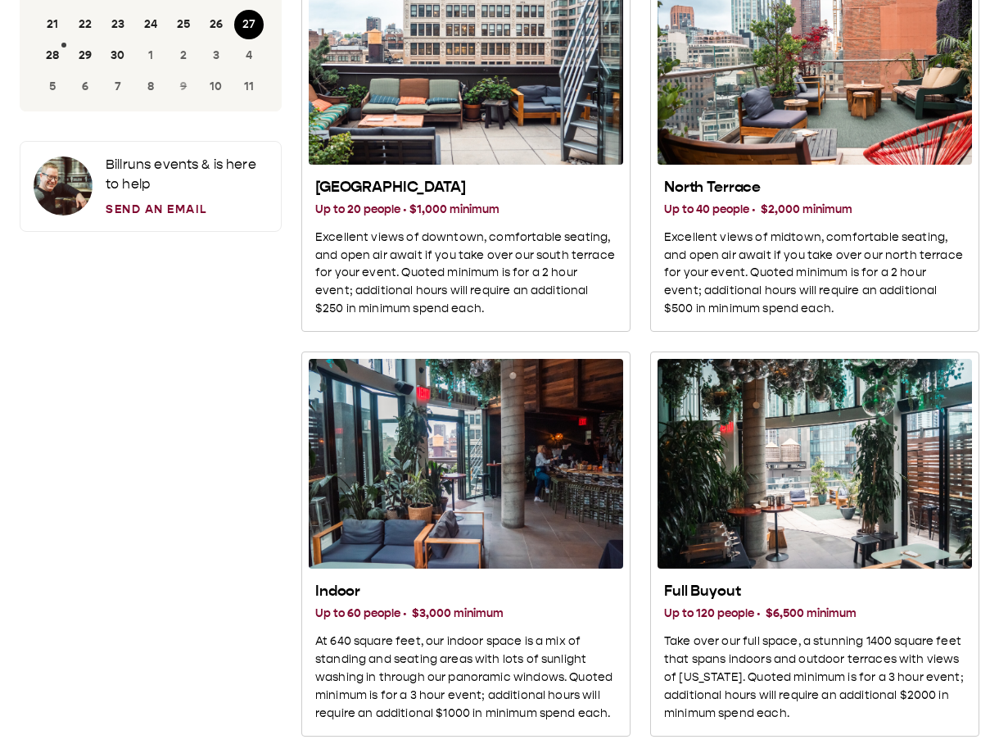
scroll to position [396, 0]
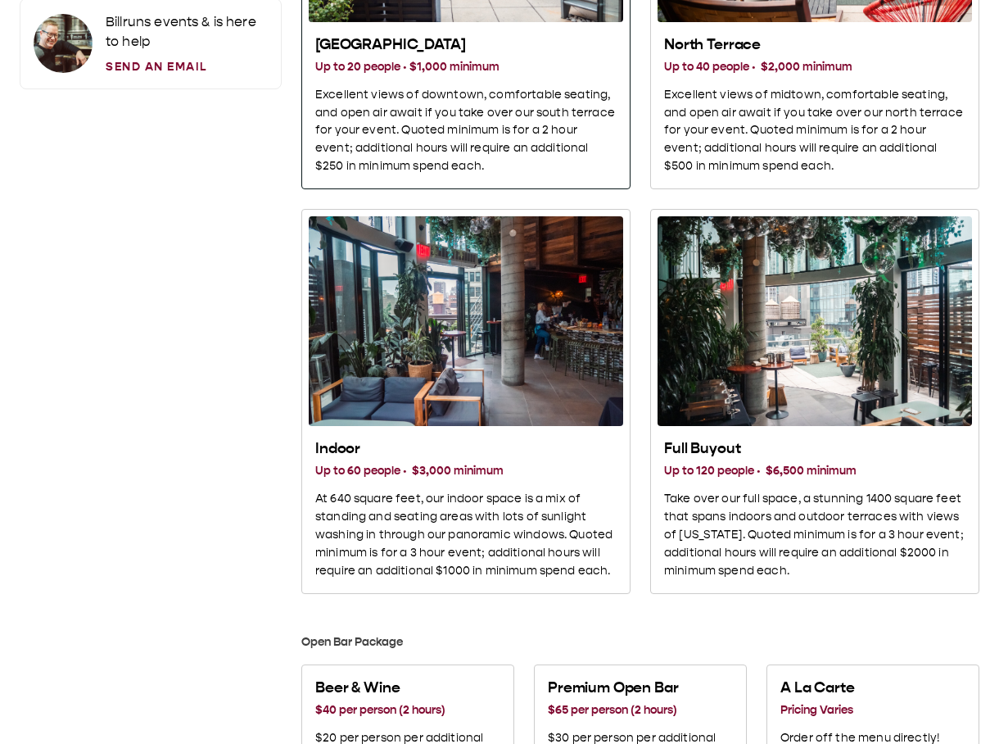
click at [435, 41] on h2 "[GEOGRAPHIC_DATA]" at bounding box center [465, 45] width 301 height 20
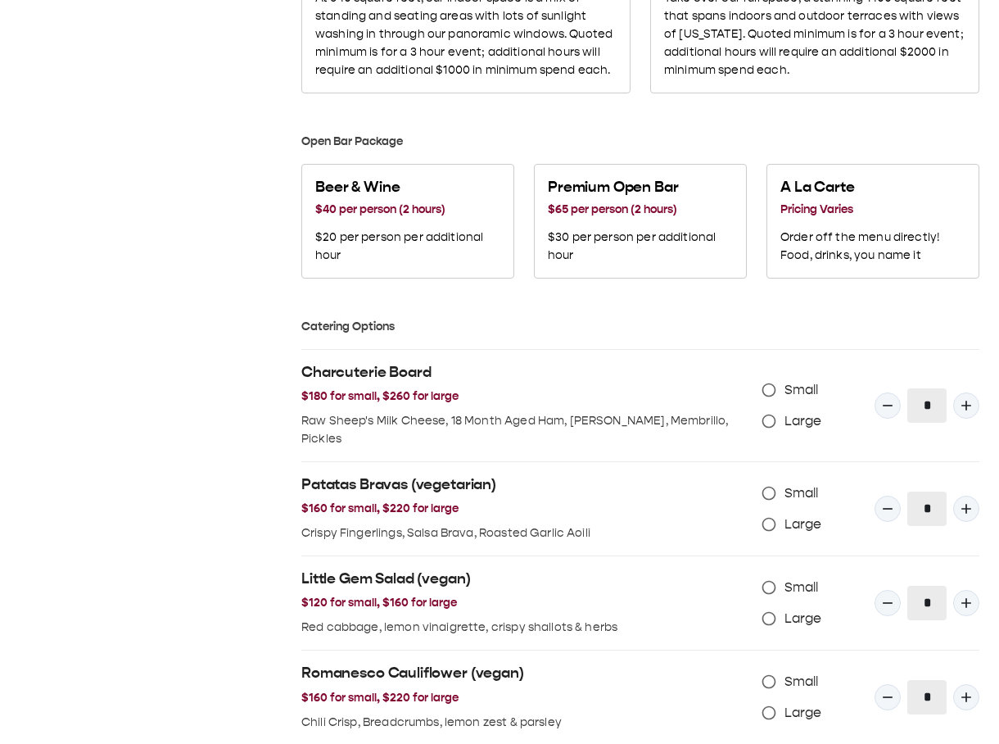
scroll to position [1028, 0]
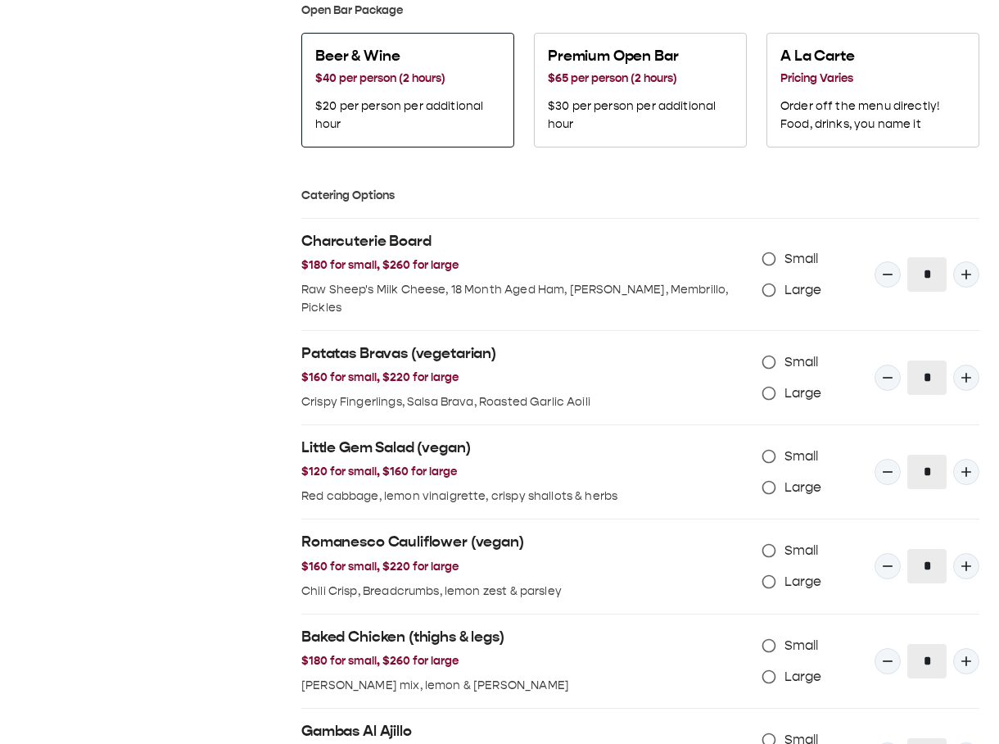
click at [428, 62] on h2 "Beer & Wine" at bounding box center [407, 57] width 185 height 20
click at [958, 122] on icon "Quantity Input" at bounding box center [966, 274] width 16 height 16
type input "*"
click at [958, 122] on icon "Quantity Input" at bounding box center [966, 377] width 16 height 16
type input "*"
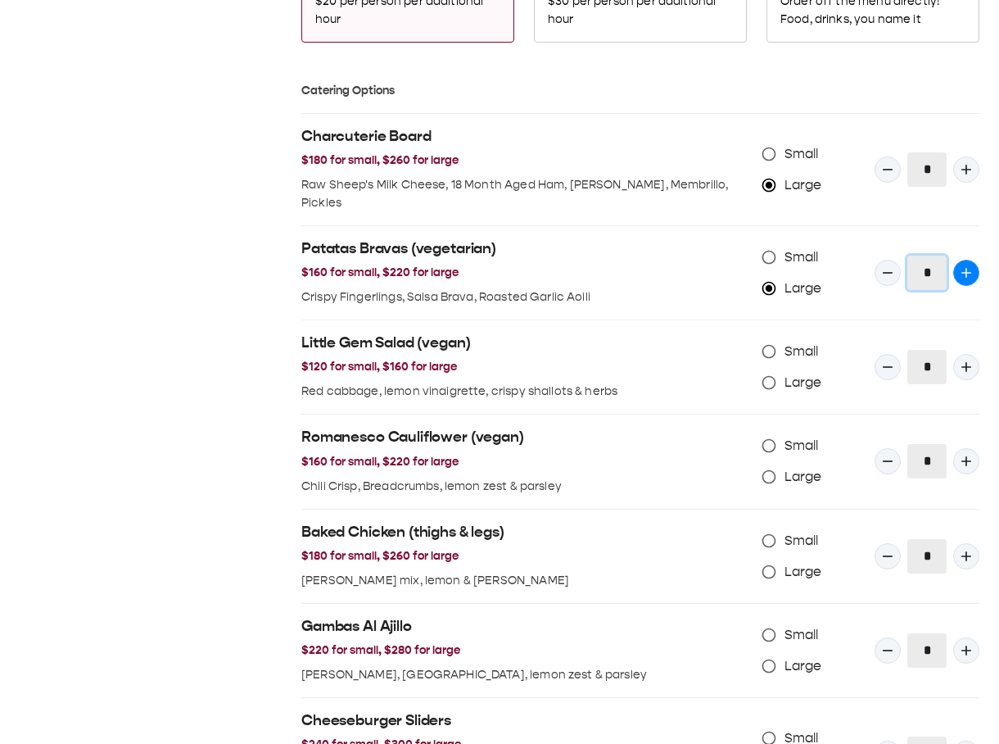
scroll to position [1191, 0]
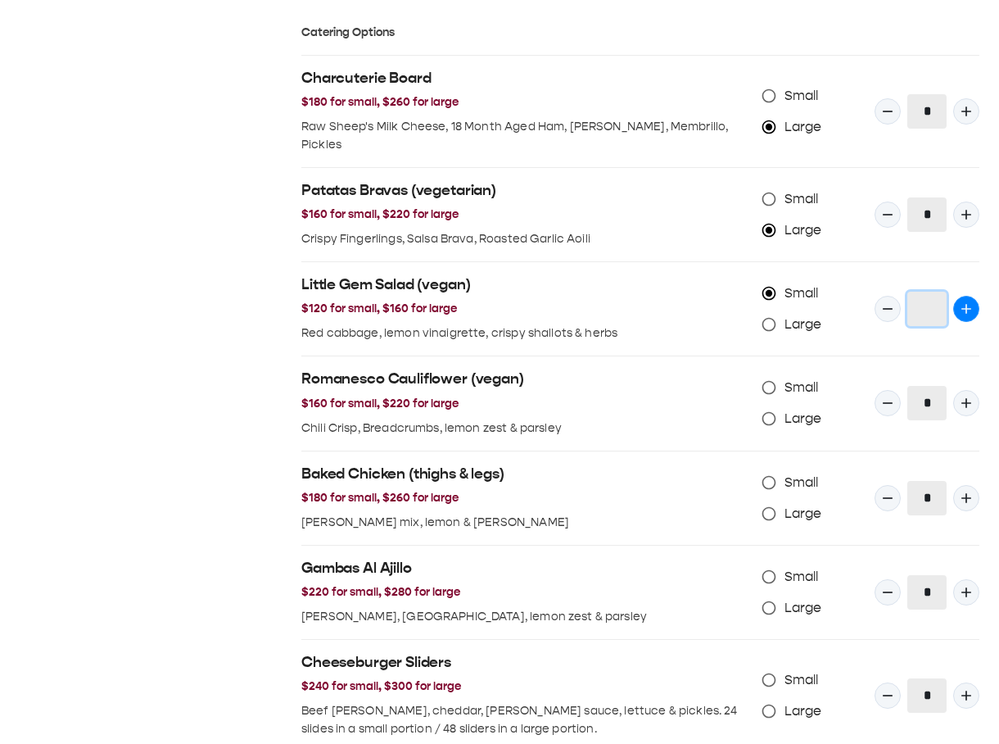
click at [958, 122] on icon "Quantity Input" at bounding box center [966, 309] width 16 height 16
type input "*"
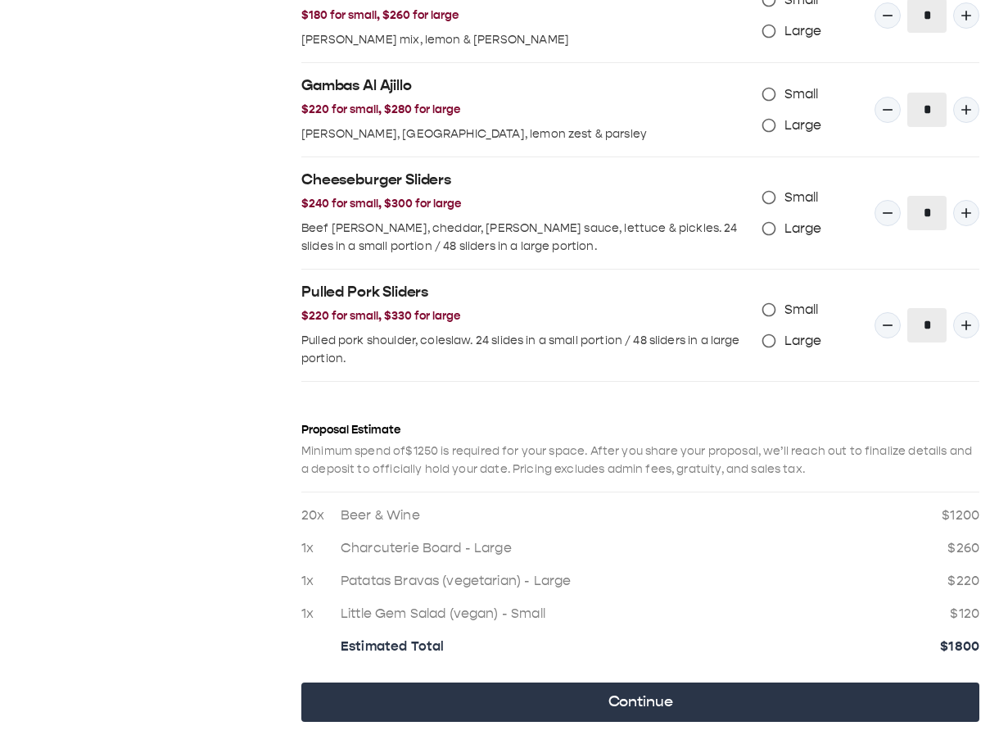
scroll to position [1736, 0]
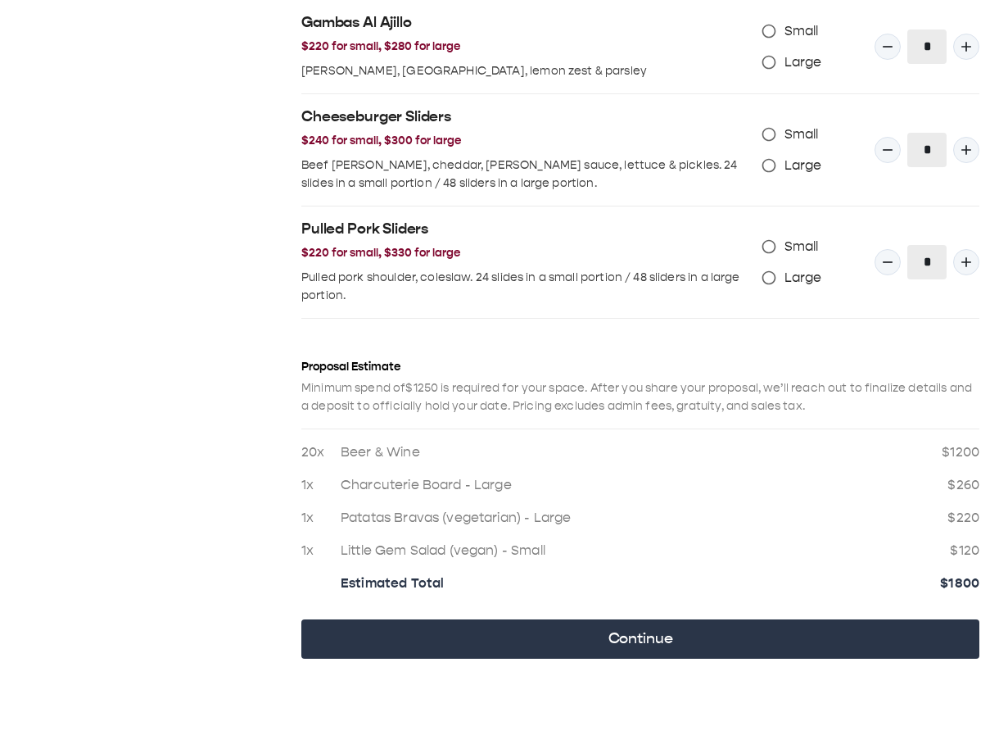
click at [790, 122] on span "Large" at bounding box center [804, 278] width 38 height 20
click at [958, 122] on icon "Quantity Input" at bounding box center [966, 262] width 16 height 16
type input "*"
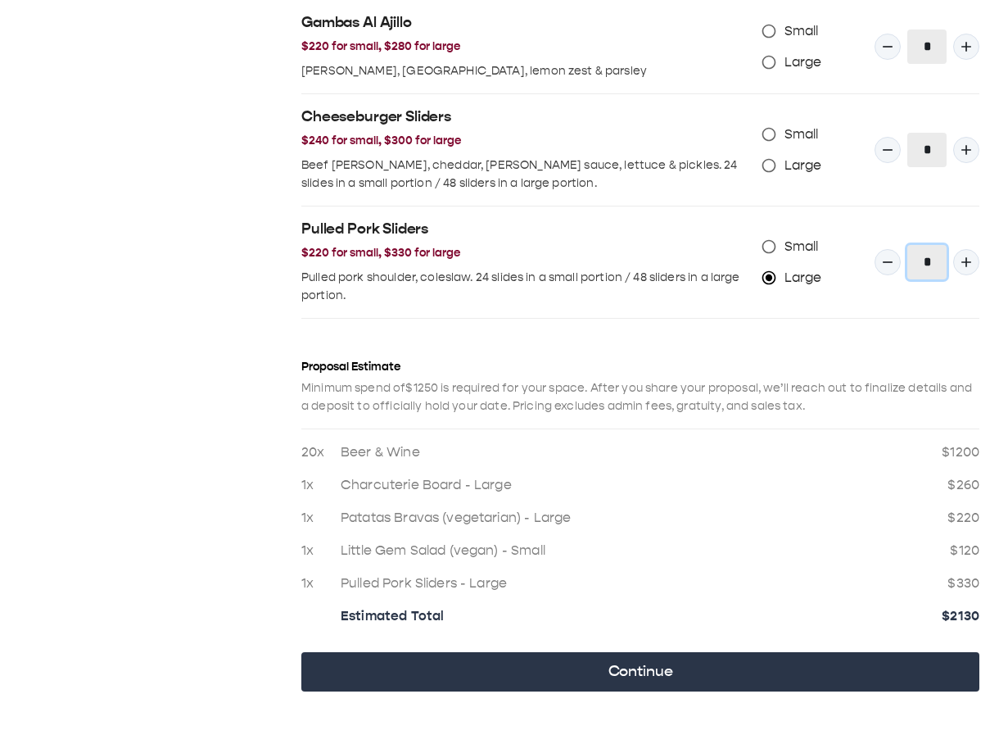
scroll to position [1769, 0]
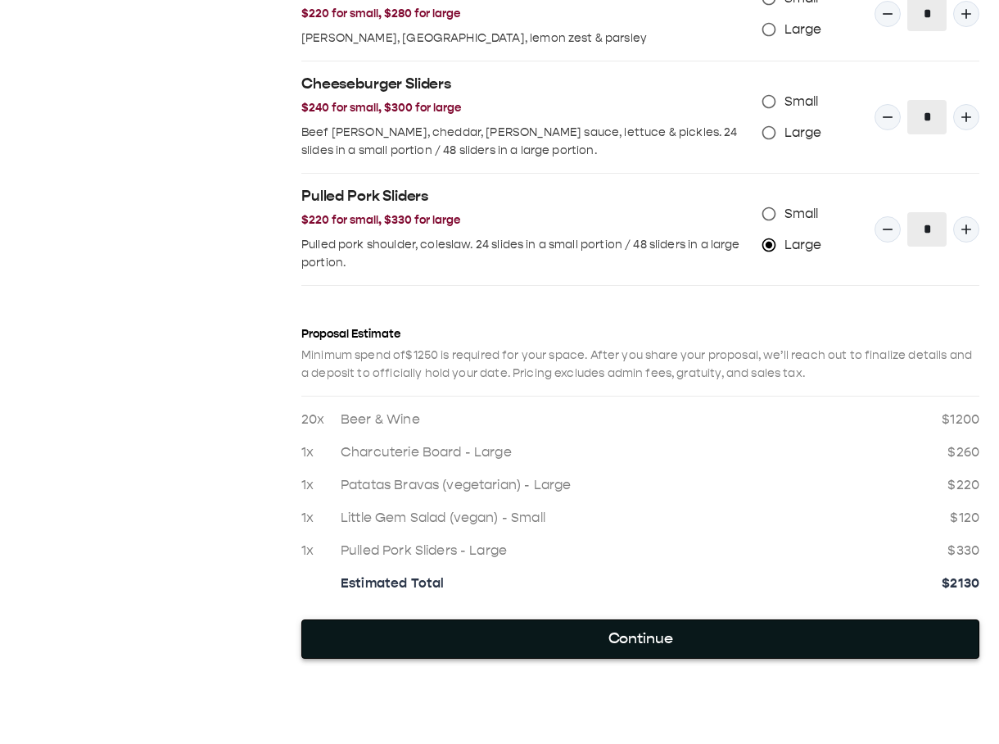
click at [591, 122] on button "Continue" at bounding box center [640, 638] width 678 height 39
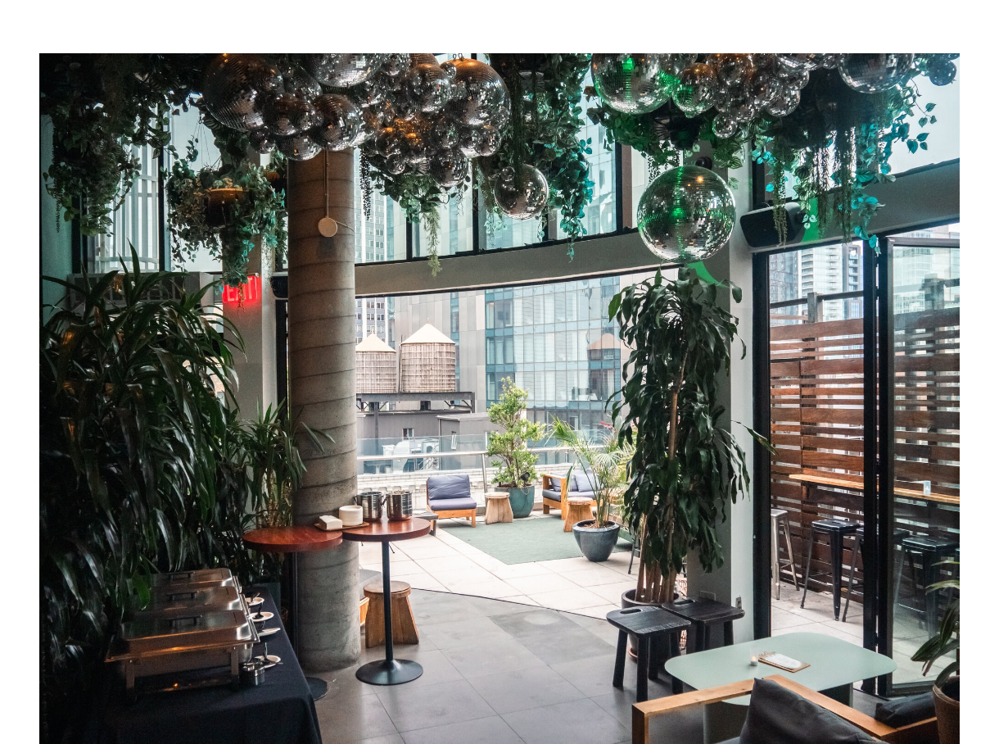
scroll to position [0, 0]
